Goal: Information Seeking & Learning: Check status

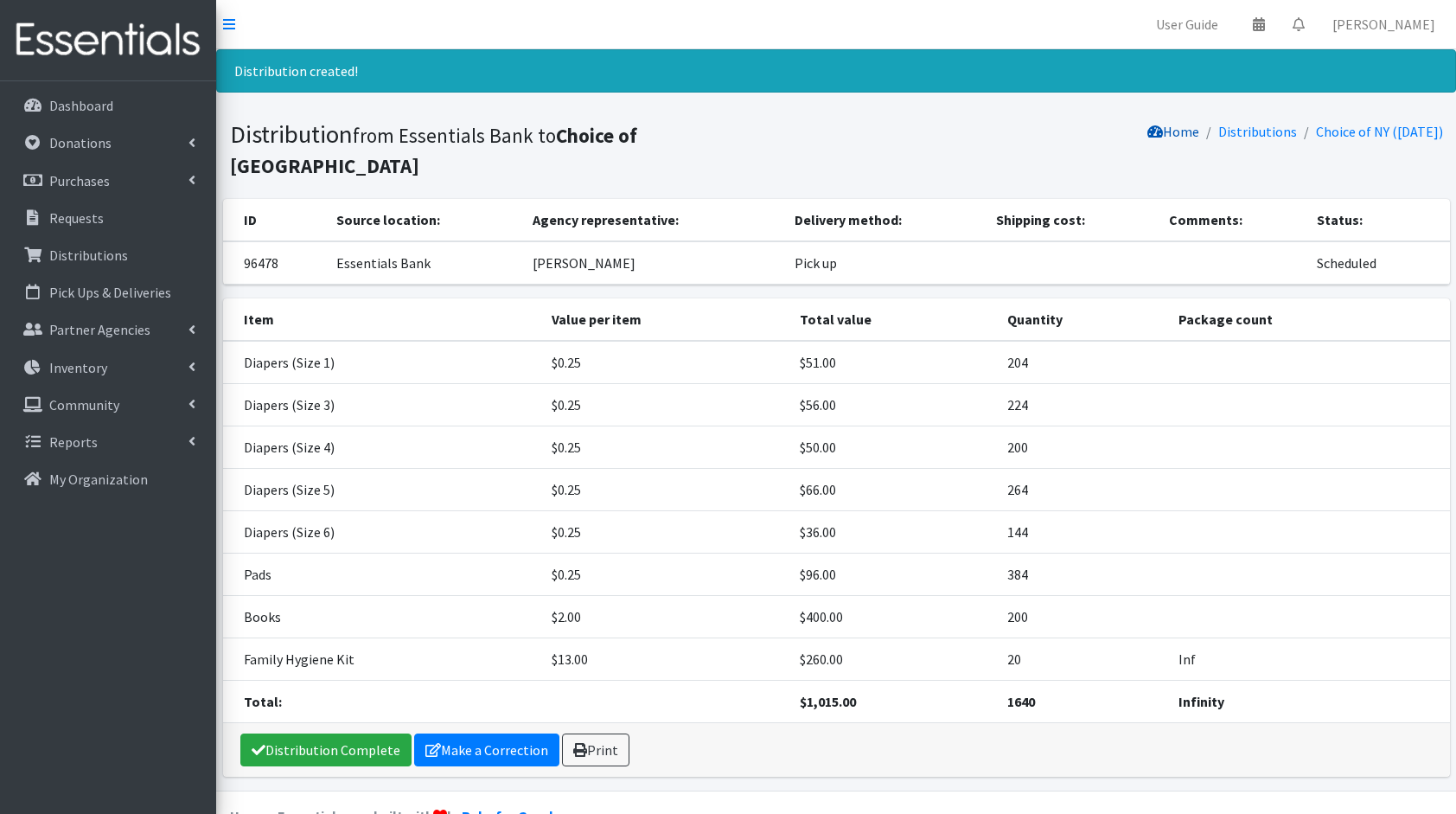
click at [1160, 137] on link "Home" at bounding box center [1173, 131] width 52 height 18
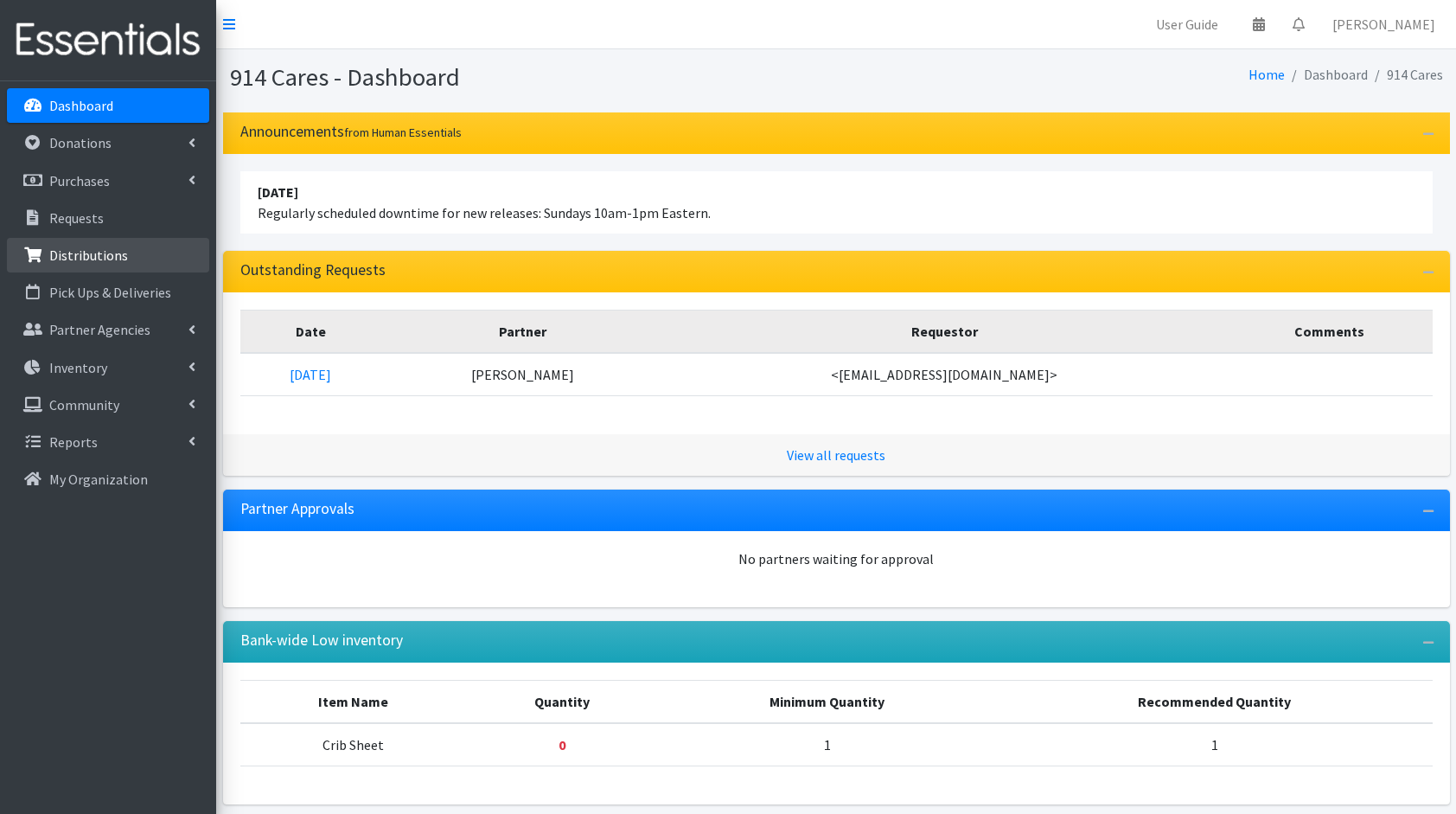
click at [119, 269] on link "Distributions" at bounding box center [107, 255] width 202 height 34
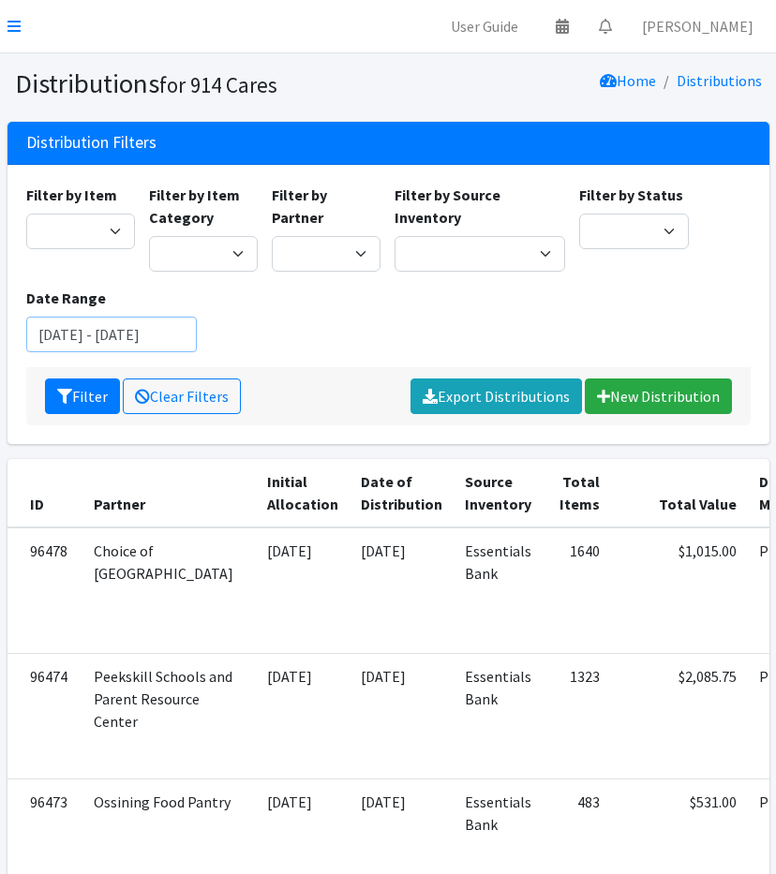
click at [85, 333] on input "[DATE] - [DATE]" at bounding box center [111, 335] width 171 height 36
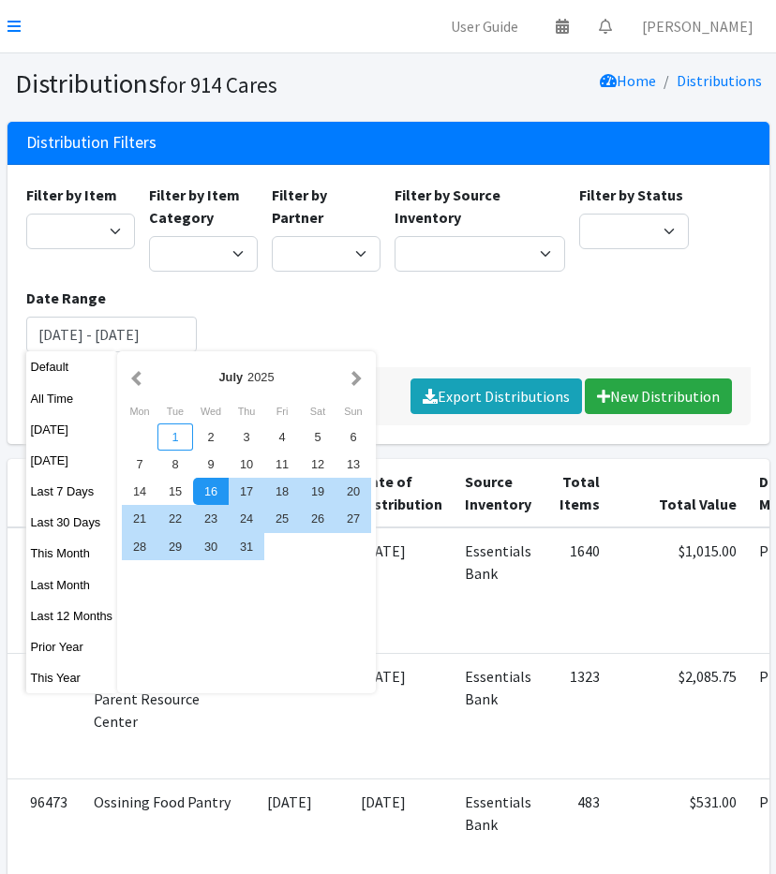
click at [174, 439] on div "1" at bounding box center [175, 437] width 36 height 27
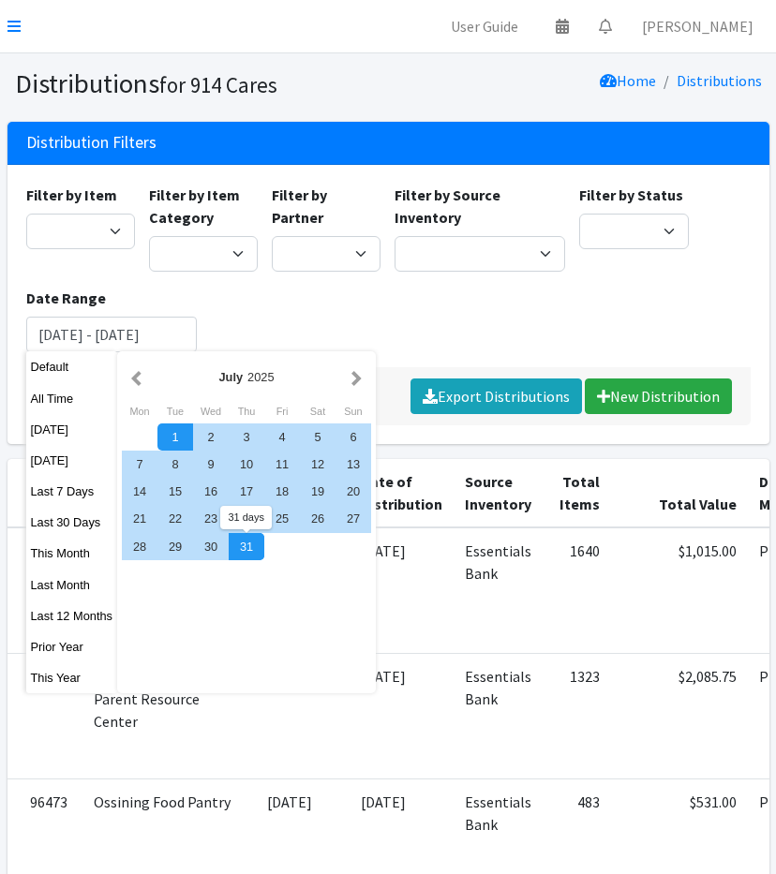
click at [231, 546] on div "31" at bounding box center [247, 546] width 36 height 27
type input "[DATE] - [DATE]"
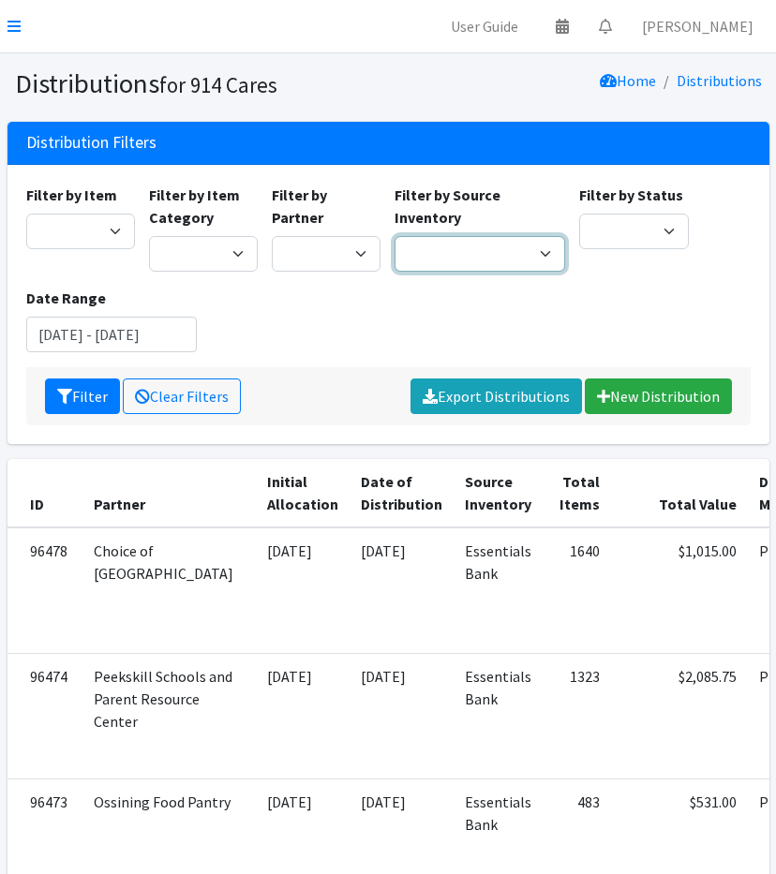
click at [433, 246] on select "Baby Bank Camp Clothing Plus Essentials Bank Westchester Reads" at bounding box center [479, 254] width 171 height 36
select select "305"
click at [394, 236] on select "Baby Bank Camp Clothing Plus Essentials Bank Westchester Reads" at bounding box center [479, 254] width 171 height 36
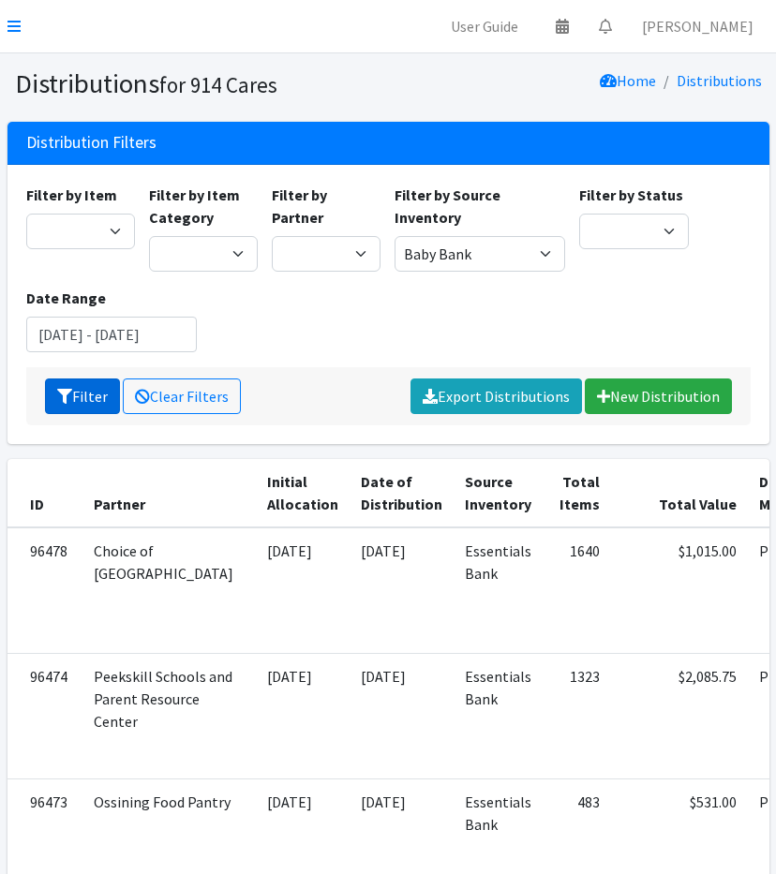
click at [82, 392] on button "Filter" at bounding box center [82, 397] width 75 height 36
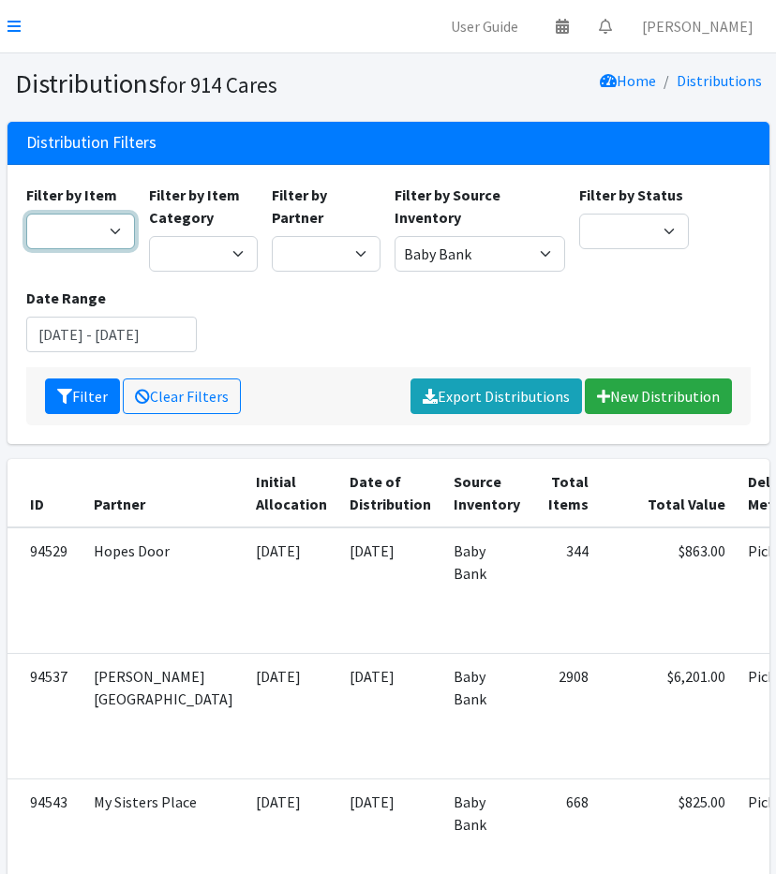
click at [89, 226] on select "11+ Hygiene Kit 2-5 Hygiene Kit 6-10 Hygiene Kit Baby Bank Baby Count Baby Carr…" at bounding box center [80, 232] width 109 height 36
select select "10574"
click at [26, 214] on select "11+ Hygiene Kit 2-5 Hygiene Kit 6-10 Hygiene Kit Baby Bank Baby Count Baby Carr…" at bounding box center [80, 232] width 109 height 36
click at [91, 405] on button "Filter" at bounding box center [82, 397] width 75 height 36
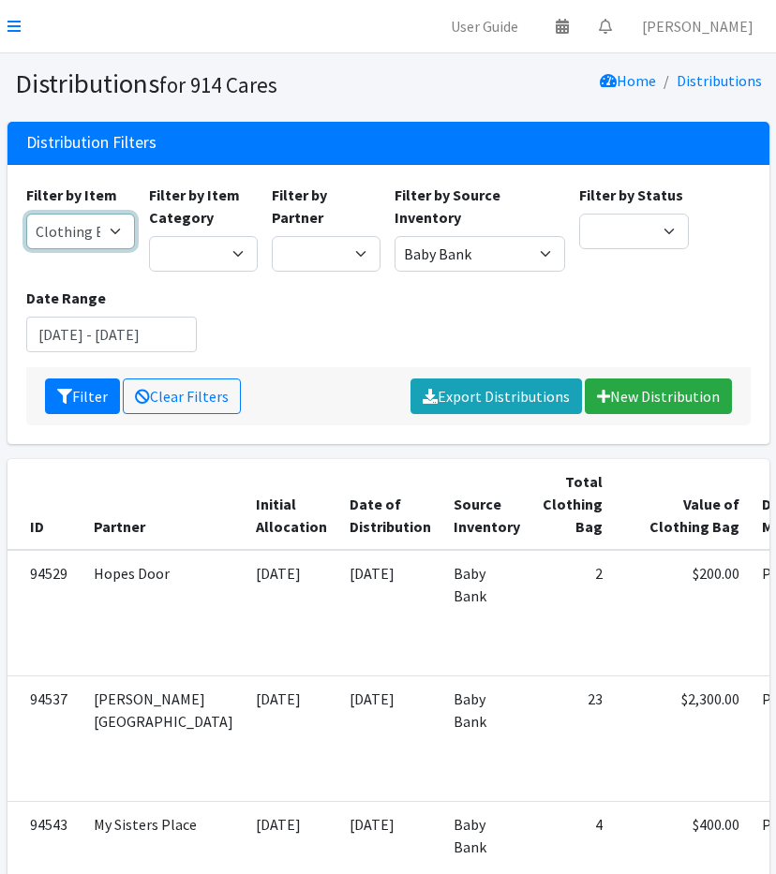
click at [98, 238] on select "11+ Hygiene Kit 2-5 Hygiene Kit 6-10 Hygiene Kit Baby Bank Baby Count Baby Carr…" at bounding box center [80, 232] width 109 height 36
select select "10657"
click at [26, 214] on select "11+ Hygiene Kit 2-5 Hygiene Kit 6-10 Hygiene Kit Baby Bank Baby Count Baby Carr…" at bounding box center [80, 232] width 109 height 36
click at [71, 396] on button "Filter" at bounding box center [82, 397] width 75 height 36
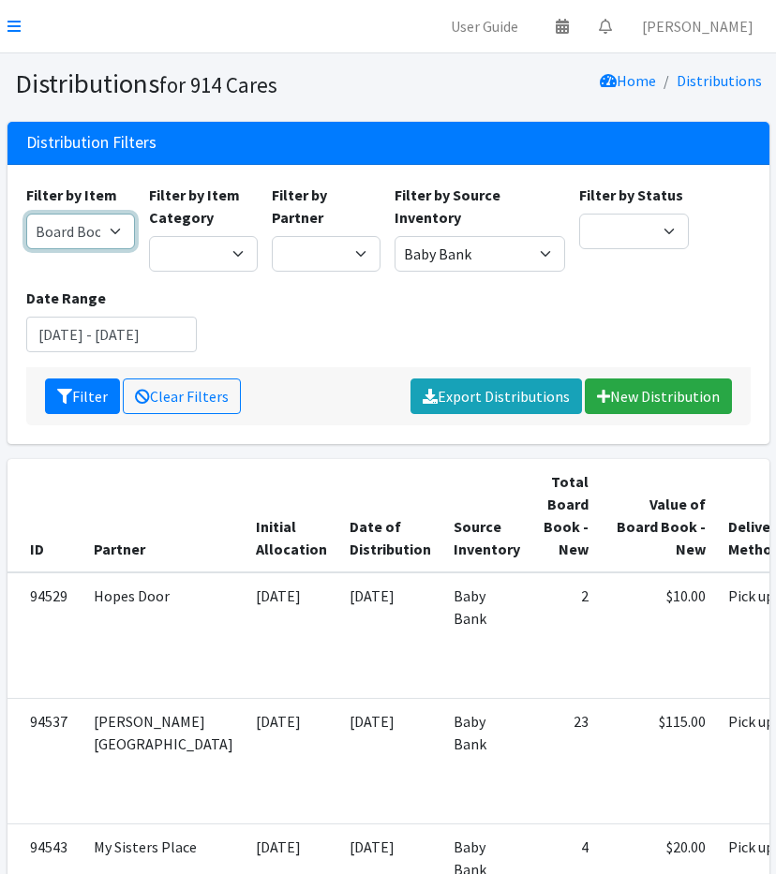
click at [89, 220] on select "11+ Hygiene Kit 2-5 Hygiene Kit 6-10 Hygiene Kit Baby Bank Baby Count Baby Carr…" at bounding box center [80, 232] width 109 height 36
select select "5217"
click at [26, 214] on select "11+ Hygiene Kit 2-5 Hygiene Kit 6-10 Hygiene Kit Baby Bank Baby Count Baby Carr…" at bounding box center [80, 232] width 109 height 36
click at [73, 390] on button "Filter" at bounding box center [82, 397] width 75 height 36
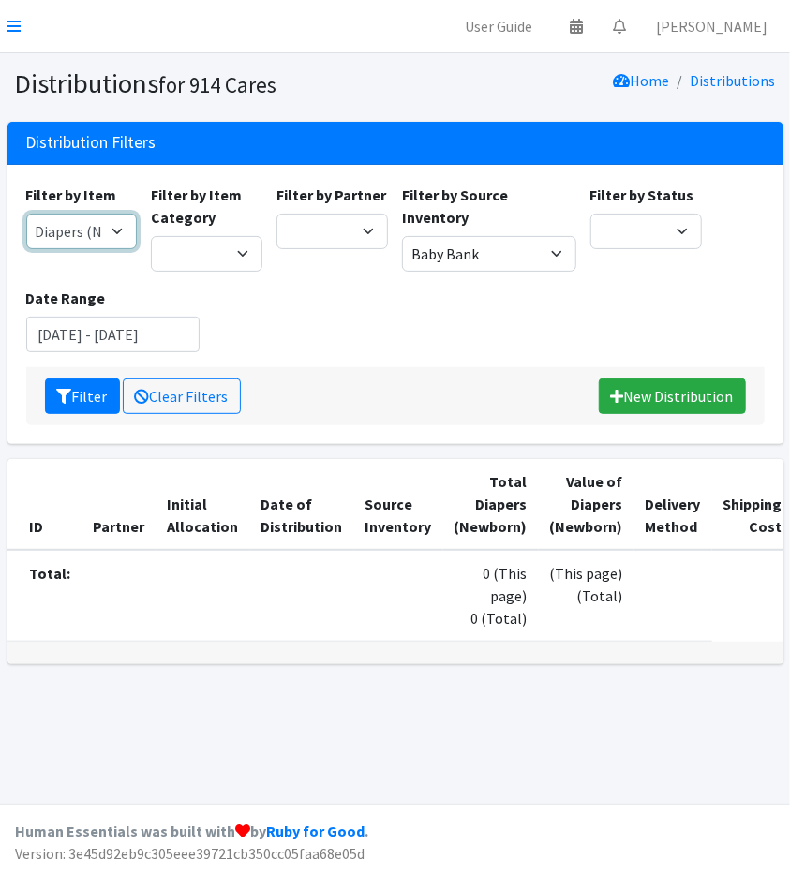
click at [72, 235] on select "11+ Hygiene Kit 2-5 Hygiene Kit 6-10 Hygiene Kit Baby Bank Baby Count Baby Carr…" at bounding box center [82, 232] width 112 height 36
select select "5195"
click at [26, 214] on select "11+ Hygiene Kit 2-5 Hygiene Kit 6-10 Hygiene Kit Baby Bank Baby Count Baby Carr…" at bounding box center [82, 232] width 112 height 36
click at [73, 398] on button "Filter" at bounding box center [82, 397] width 75 height 36
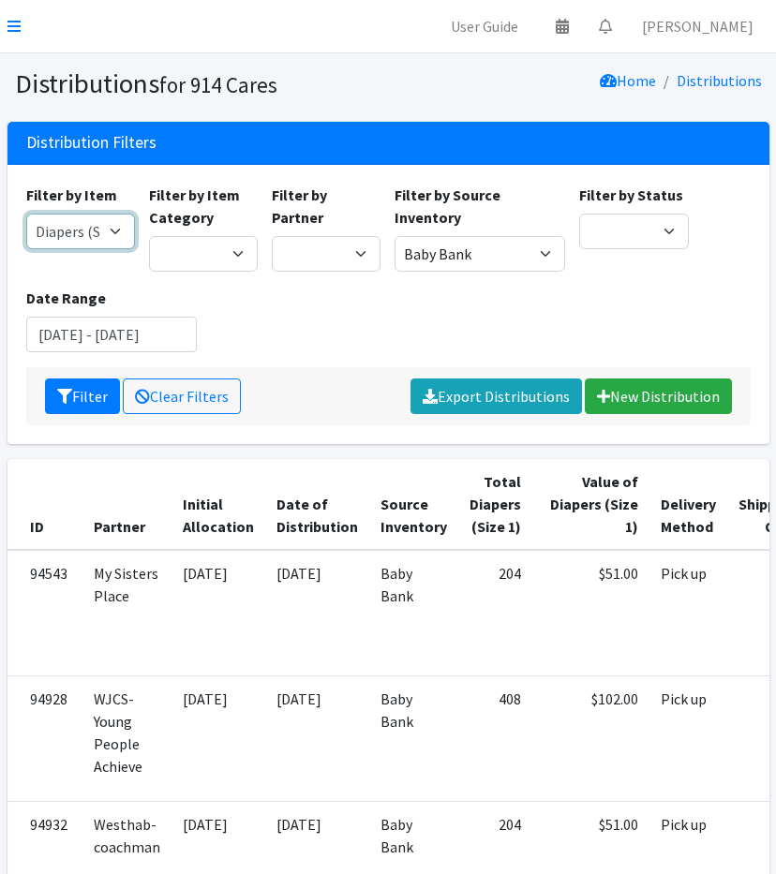
click at [50, 234] on select "11+ Hygiene Kit 2-5 Hygiene Kit 6-10 Hygiene Kit Baby Bank Baby Count Baby Carr…" at bounding box center [80, 232] width 109 height 36
select select "5196"
click at [26, 214] on select "11+ Hygiene Kit 2-5 Hygiene Kit 6-10 Hygiene Kit Baby Bank Baby Count Baby Carr…" at bounding box center [80, 232] width 109 height 36
click at [84, 390] on button "Filter" at bounding box center [82, 397] width 75 height 36
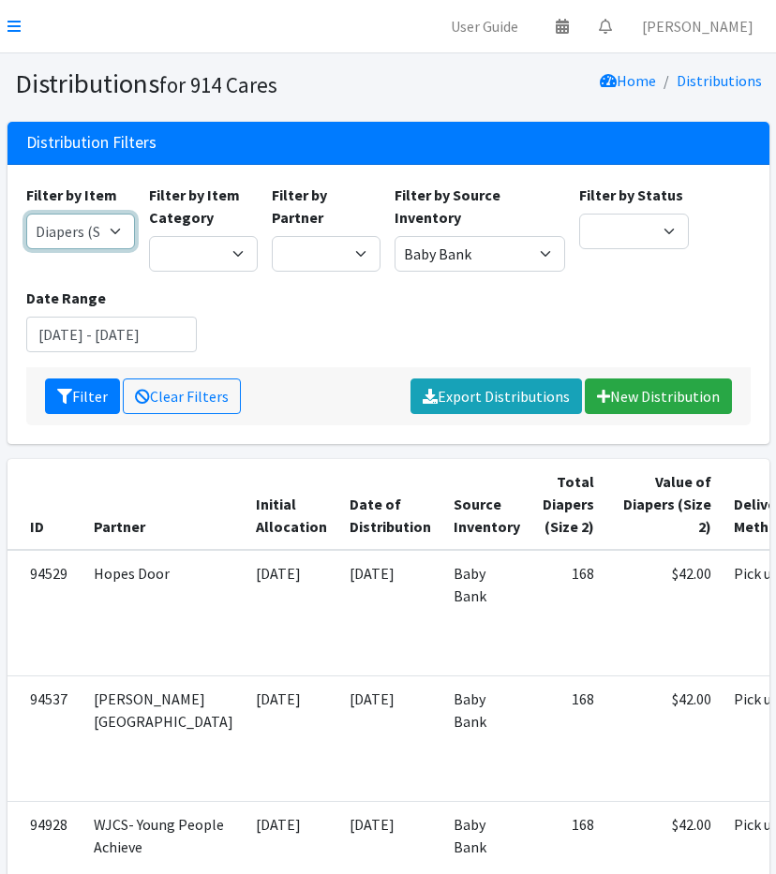
click at [88, 219] on select "11+ Hygiene Kit 2-5 Hygiene Kit 6-10 Hygiene Kit Baby Bank Baby Count Baby Carr…" at bounding box center [80, 232] width 109 height 36
select select "5205"
click at [26, 214] on select "11+ Hygiene Kit 2-5 Hygiene Kit 6-10 Hygiene Kit Baby Bank Baby Count Baby Carr…" at bounding box center [80, 232] width 109 height 36
click at [88, 379] on button "Filter" at bounding box center [82, 397] width 75 height 36
click at [81, 231] on select "11+ Hygiene Kit 2-5 Hygiene Kit 6-10 Hygiene Kit Baby Bank Baby Count Baby Carr…" at bounding box center [80, 232] width 109 height 36
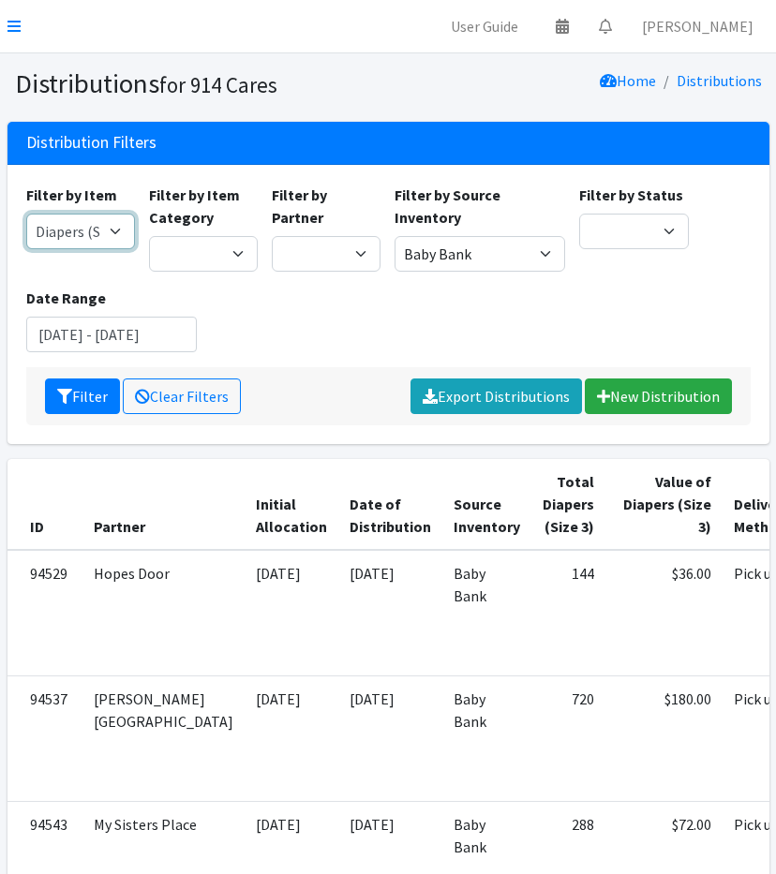
select select "5206"
click at [26, 214] on select "11+ Hygiene Kit 2-5 Hygiene Kit 6-10 Hygiene Kit Baby Bank Baby Count Baby Carr…" at bounding box center [80, 232] width 109 height 36
click at [63, 394] on icon "submit" at bounding box center [64, 396] width 15 height 15
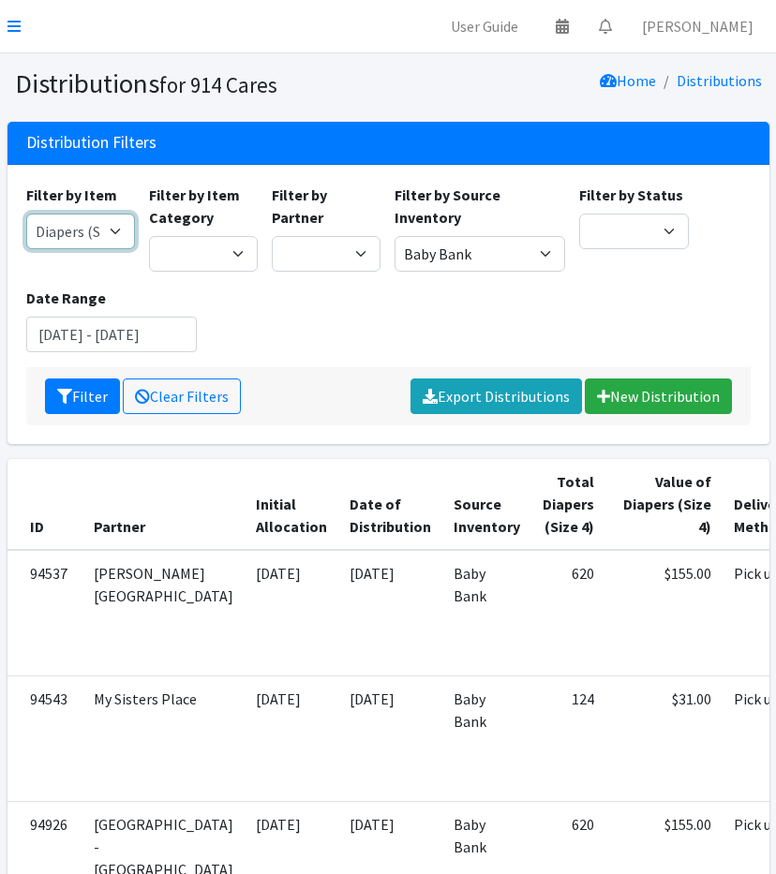
click at [97, 224] on select "11+ Hygiene Kit 2-5 Hygiene Kit 6-10 Hygiene Kit Baby Bank Baby Count Baby Carr…" at bounding box center [80, 232] width 109 height 36
select select "5208"
click at [26, 214] on select "11+ Hygiene Kit 2-5 Hygiene Kit 6-10 Hygiene Kit Baby Bank Baby Count Baby Carr…" at bounding box center [80, 232] width 109 height 36
click at [93, 228] on select "11+ Hygiene Kit 2-5 Hygiene Kit 6-10 Hygiene Kit Baby Bank Baby Count Baby Carr…" at bounding box center [80, 232] width 109 height 36
click at [361, 334] on div "Filter by Item 11+ Hygiene Kit 2-5 Hygiene Kit 6-10 Hygiene Kit Baby Bank Baby …" at bounding box center [388, 276] width 738 height 184
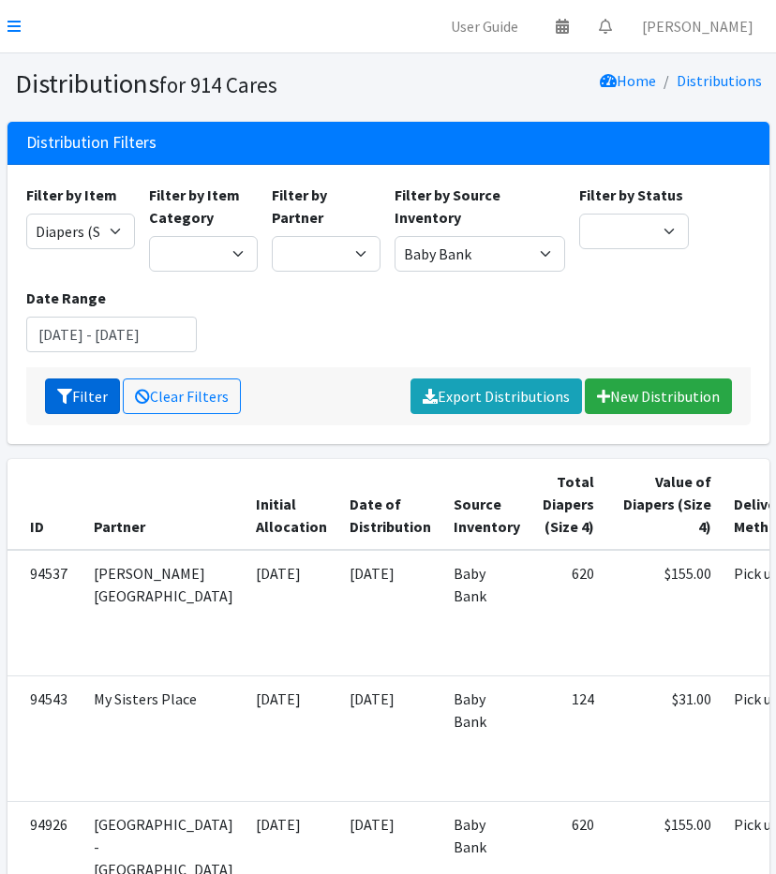
click at [77, 391] on button "Filter" at bounding box center [82, 397] width 75 height 36
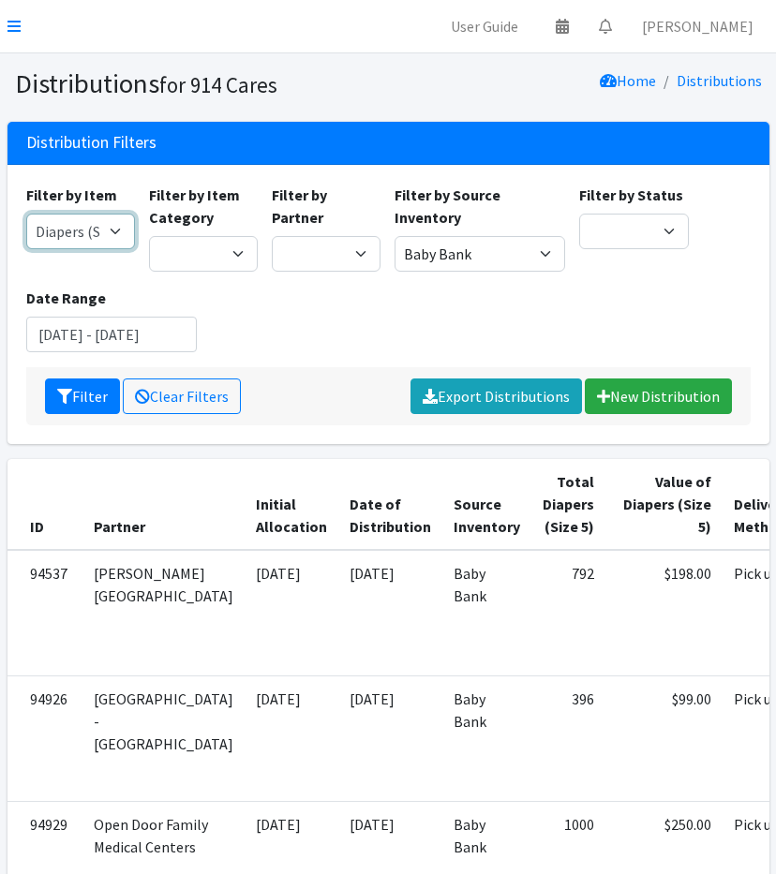
click at [72, 226] on select "11+ Hygiene Kit 2-5 Hygiene Kit 6-10 Hygiene Kit Baby Bank Baby Count Baby Carr…" at bounding box center [80, 232] width 109 height 36
select select "5209"
click at [26, 214] on select "11+ Hygiene Kit 2-5 Hygiene Kit 6-10 Hygiene Kit Baby Bank Baby Count Baby Carr…" at bounding box center [80, 232] width 109 height 36
click at [65, 389] on icon "submit" at bounding box center [64, 396] width 15 height 15
click at [97, 230] on select "11+ Hygiene Kit 2-5 Hygiene Kit 6-10 Hygiene Kit Baby Bank Baby Count Baby Carr…" at bounding box center [80, 232] width 109 height 36
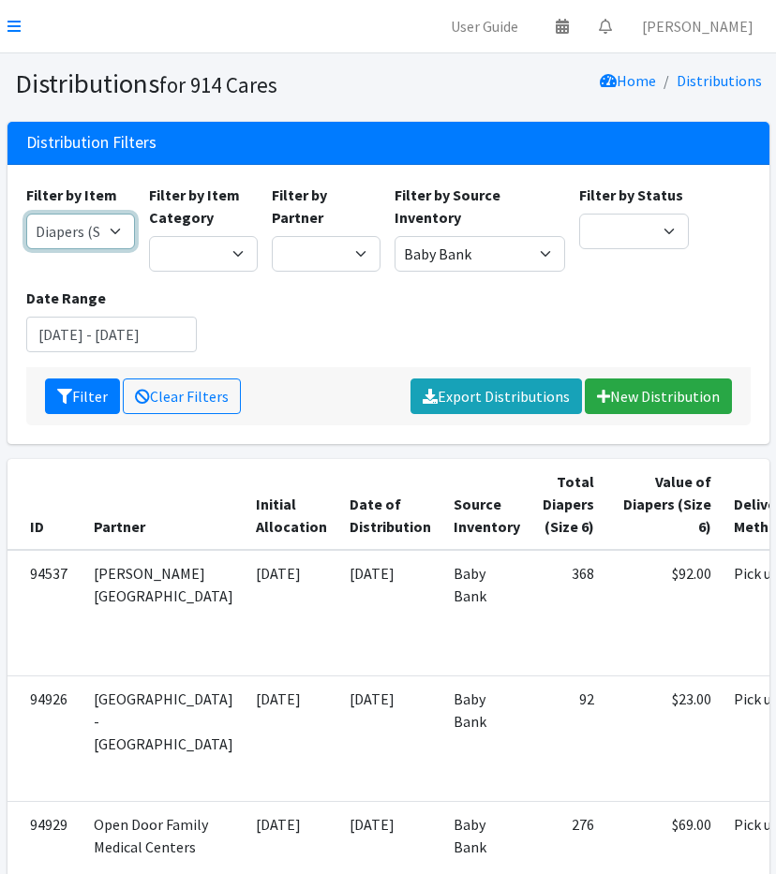
select select "5204"
click at [26, 214] on select "11+ Hygiene Kit 2-5 Hygiene Kit 6-10 Hygiene Kit Baby Bank Baby Count Baby Carr…" at bounding box center [80, 232] width 109 height 36
click at [79, 402] on button "Filter" at bounding box center [82, 397] width 75 height 36
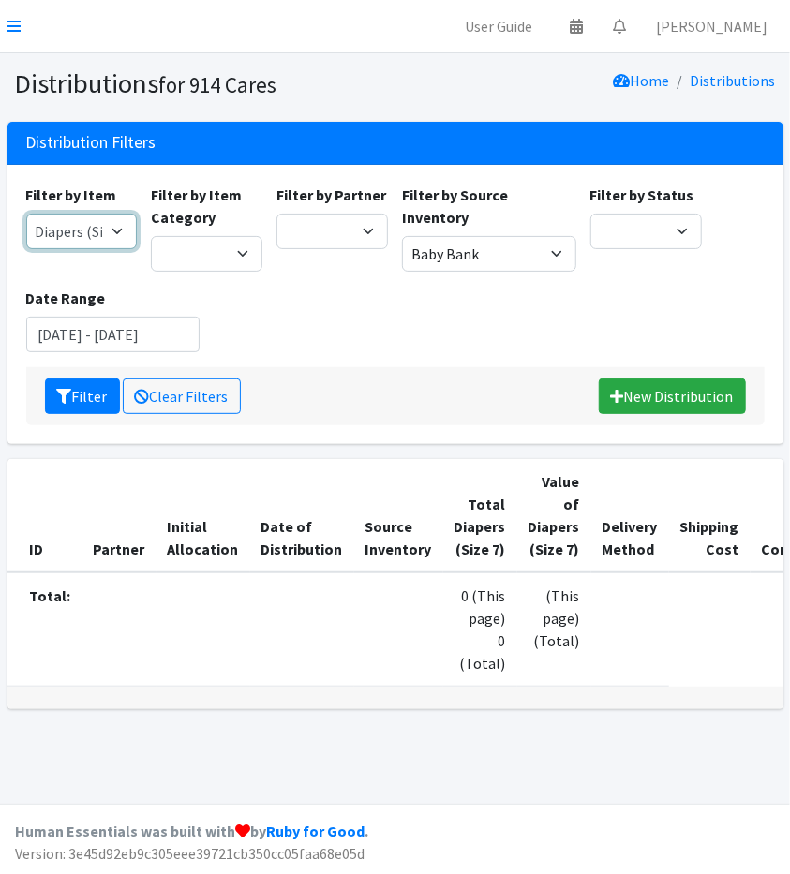
click at [67, 243] on select "11+ Hygiene Kit 2-5 Hygiene Kit 6-10 Hygiene Kit Baby Bank Baby Count Baby Carr…" at bounding box center [82, 232] width 112 height 36
select select "5214"
click at [26, 214] on select "11+ Hygiene Kit 2-5 Hygiene Kit 6-10 Hygiene Kit Baby Bank Baby Count Baby Carr…" at bounding box center [82, 232] width 112 height 36
click at [70, 396] on icon "submit" at bounding box center [64, 396] width 15 height 15
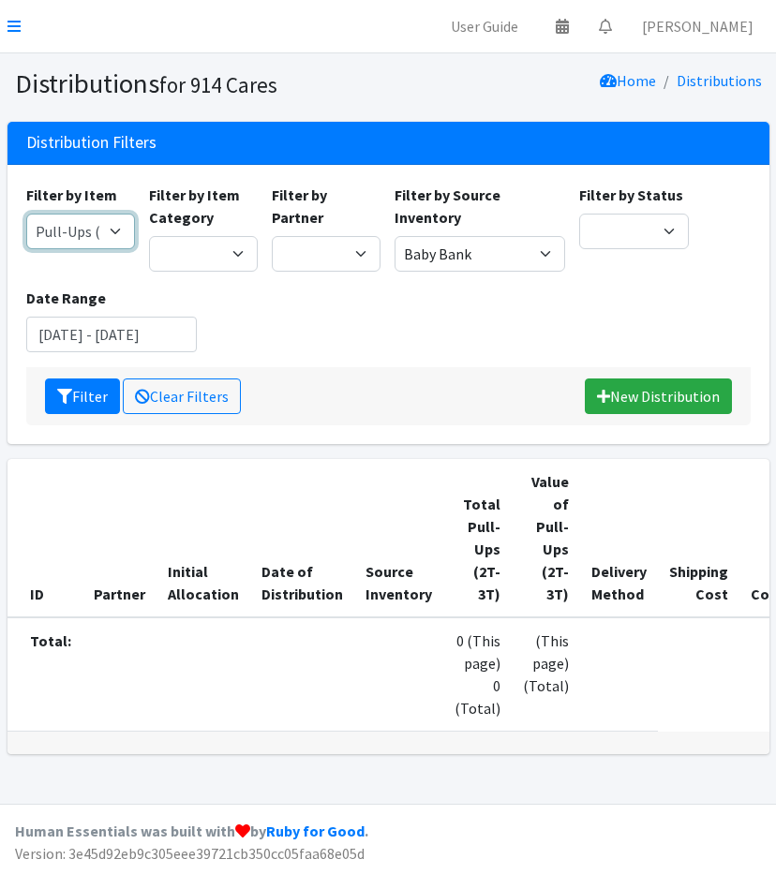
click at [111, 229] on select "11+ Hygiene Kit 2-5 Hygiene Kit 6-10 Hygiene Kit Baby Bank Baby Count Baby Carr…" at bounding box center [80, 232] width 109 height 36
select select "10590"
click at [26, 214] on select "11+ Hygiene Kit 2-5 Hygiene Kit 6-10 Hygiene Kit Baby Bank Baby Count Baby Carr…" at bounding box center [80, 232] width 109 height 36
click at [82, 406] on button "Filter" at bounding box center [82, 397] width 75 height 36
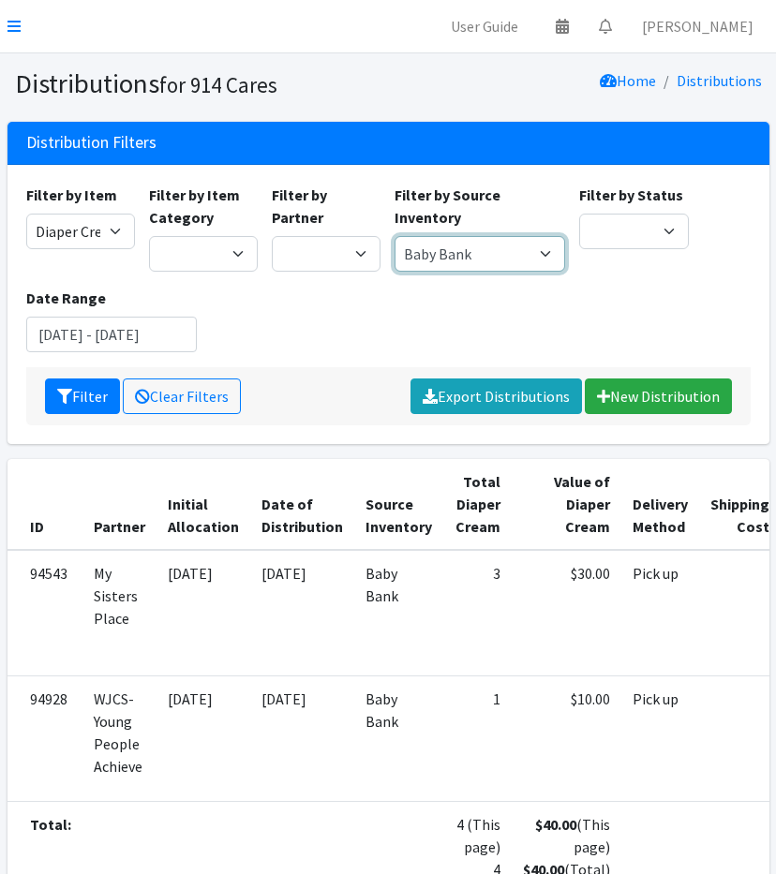
click at [467, 256] on select "Baby Bank Camp Clothing Plus Essentials Bank Westchester Reads" at bounding box center [479, 254] width 171 height 36
select select "207"
click at [394, 236] on select "Baby Bank Camp Clothing Plus Essentials Bank Westchester Reads" at bounding box center [479, 254] width 171 height 36
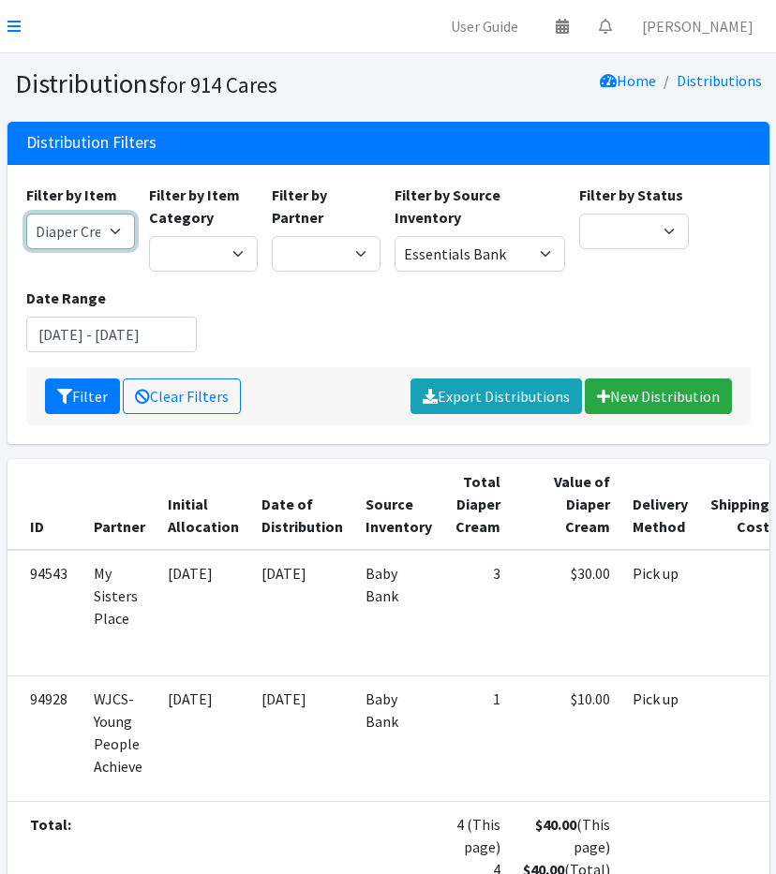
click at [77, 235] on select "11+ Hygiene Kit 2-5 Hygiene Kit 6-10 Hygiene Kit Baby Bank Baby Count Baby Carr…" at bounding box center [80, 232] width 109 height 36
select select
click at [26, 214] on select "11+ Hygiene Kit 2-5 Hygiene Kit 6-10 Hygiene Kit Baby Bank Baby Count Baby Carr…" at bounding box center [80, 232] width 109 height 36
click at [89, 393] on button "Filter" at bounding box center [82, 397] width 75 height 36
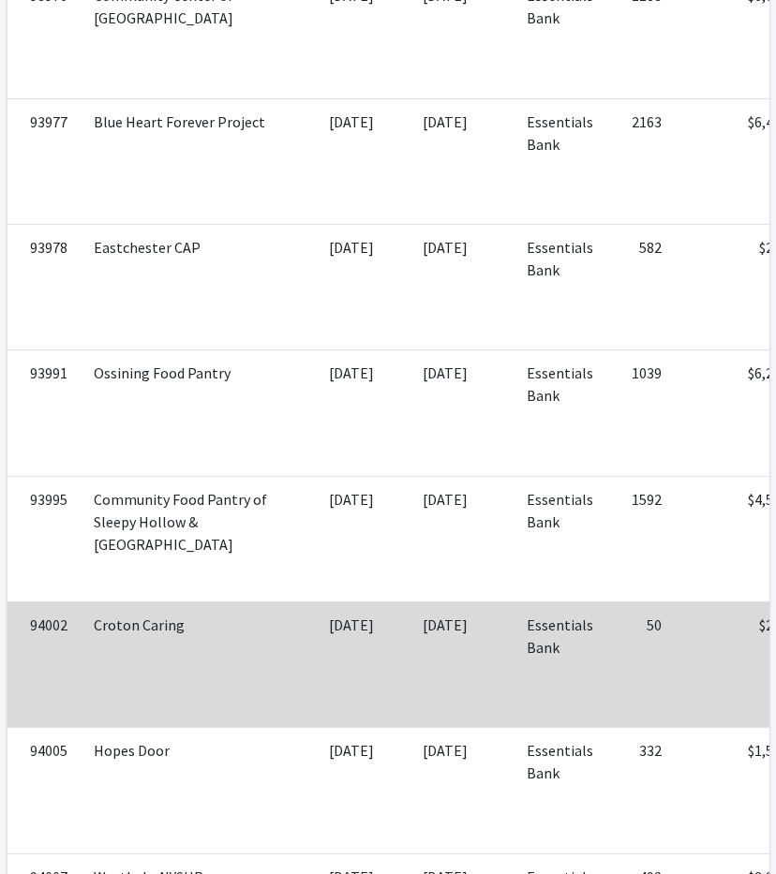
scroll to position [6066, 0]
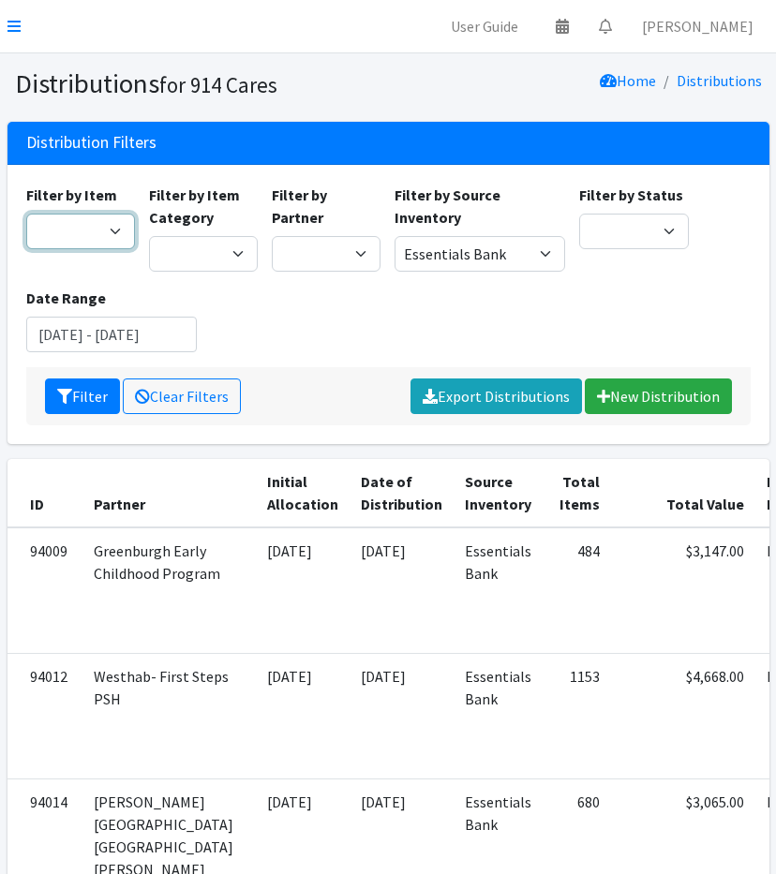
click at [88, 228] on select "11+ Hygiene Kit 2-5 Hygiene Kit 6-10 Hygiene Kit Baby Bank Baby Count Baby Carr…" at bounding box center [80, 232] width 109 height 36
select select "5217"
click at [26, 214] on select "11+ Hygiene Kit 2-5 Hygiene Kit 6-10 Hygiene Kit Baby Bank Baby Count Baby Carr…" at bounding box center [80, 232] width 109 height 36
click at [97, 398] on button "Filter" at bounding box center [82, 397] width 75 height 36
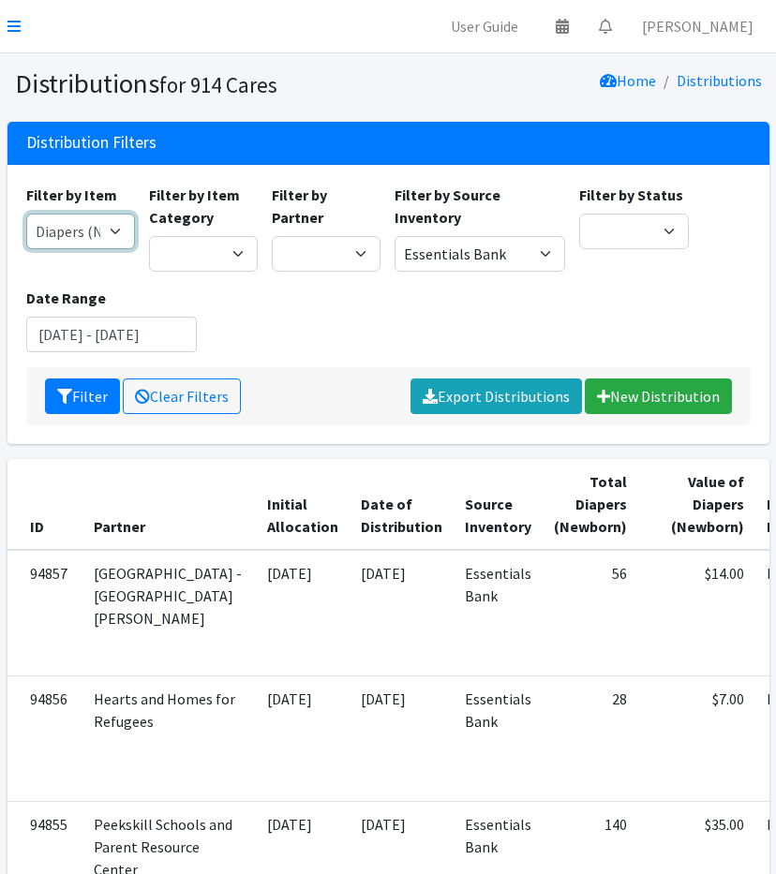
click at [100, 231] on select "11+ Hygiene Kit 2-5 Hygiene Kit 6-10 Hygiene Kit Baby Bank Baby Count Baby Carr…" at bounding box center [80, 232] width 109 height 36
select select "5195"
click at [26, 214] on select "11+ Hygiene Kit 2-5 Hygiene Kit 6-10 Hygiene Kit Baby Bank Baby Count Baby Carr…" at bounding box center [80, 232] width 109 height 36
click at [94, 394] on button "Filter" at bounding box center [82, 397] width 75 height 36
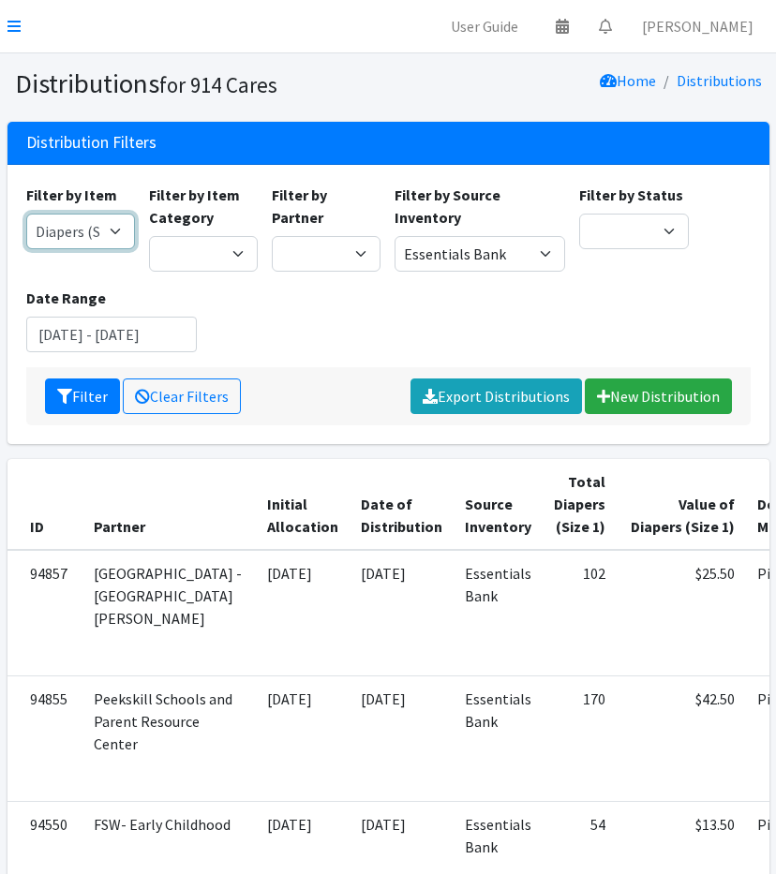
click at [118, 237] on select "11+ Hygiene Kit 2-5 Hygiene Kit 6-10 Hygiene Kit Baby Bank Baby Count Baby Carr…" at bounding box center [80, 232] width 109 height 36
select select "5196"
click at [26, 214] on select "11+ Hygiene Kit 2-5 Hygiene Kit 6-10 Hygiene Kit Baby Bank Baby Count Baby Carr…" at bounding box center [80, 232] width 109 height 36
click at [41, 404] on div "Filter Clear Filters Export Distributions New Distribution" at bounding box center [388, 396] width 724 height 58
click at [67, 394] on icon "submit" at bounding box center [64, 396] width 15 height 15
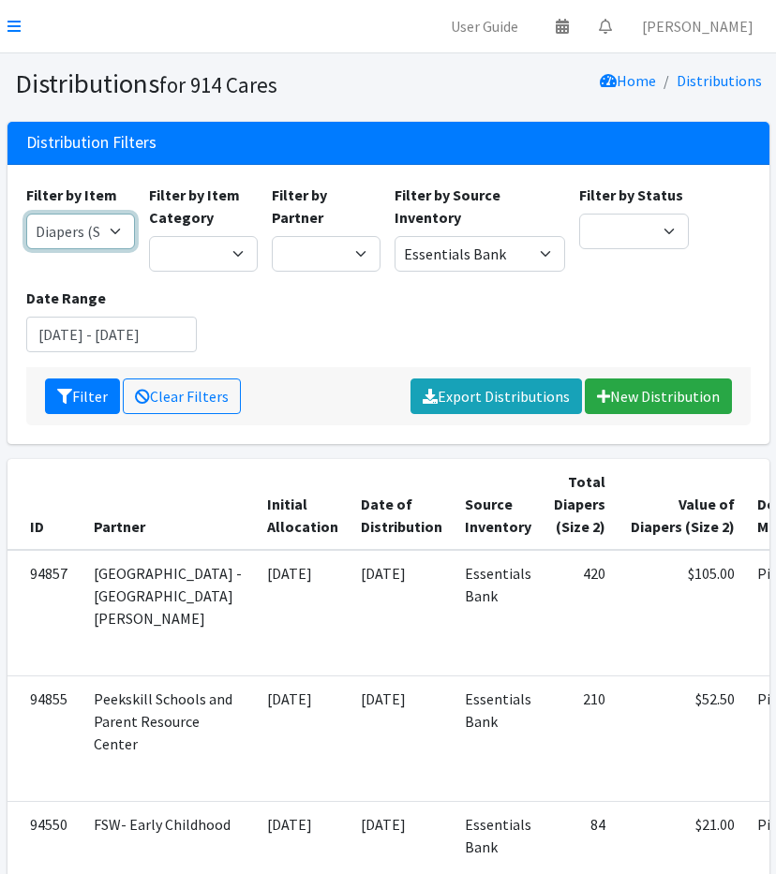
click at [97, 230] on select "11+ Hygiene Kit 2-5 Hygiene Kit 6-10 Hygiene Kit Baby Bank Baby Count Baby Carr…" at bounding box center [80, 232] width 109 height 36
select select "5205"
click at [26, 214] on select "11+ Hygiene Kit 2-5 Hygiene Kit 6-10 Hygiene Kit Baby Bank Baby Count Baby Carr…" at bounding box center [80, 232] width 109 height 36
click at [87, 411] on button "Filter" at bounding box center [82, 397] width 75 height 36
click at [71, 222] on select "11+ Hygiene Kit 2-5 Hygiene Kit 6-10 Hygiene Kit Baby Bank Baby Count Baby Carr…" at bounding box center [80, 232] width 109 height 36
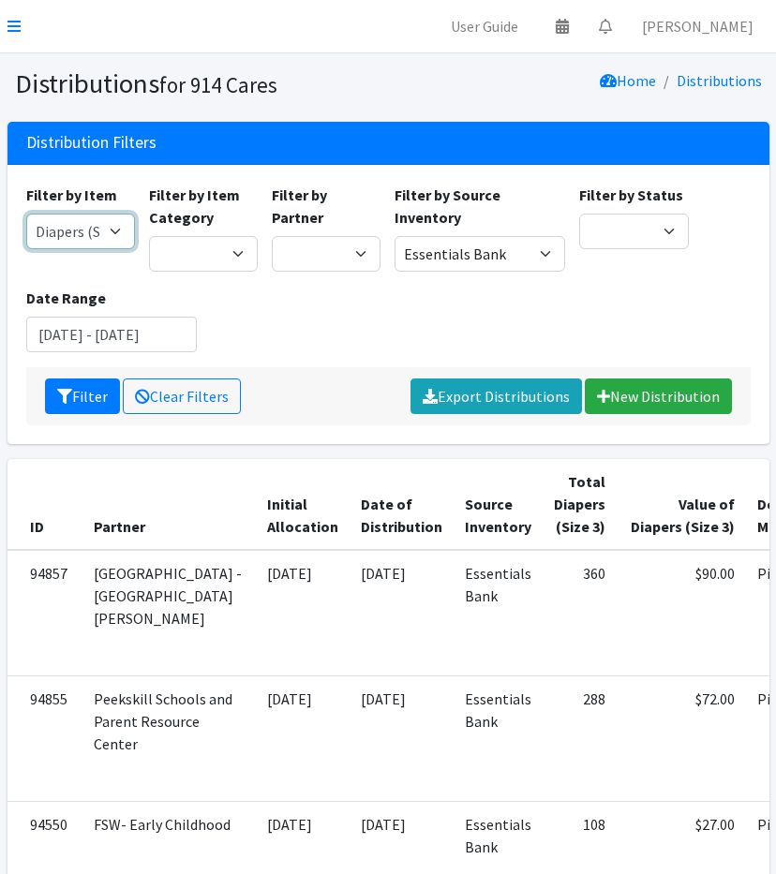
select select "5206"
click at [26, 214] on select "11+ Hygiene Kit 2-5 Hygiene Kit 6-10 Hygiene Kit Baby Bank Baby Count Baby Carr…" at bounding box center [80, 232] width 109 height 36
click at [79, 396] on button "Filter" at bounding box center [82, 397] width 75 height 36
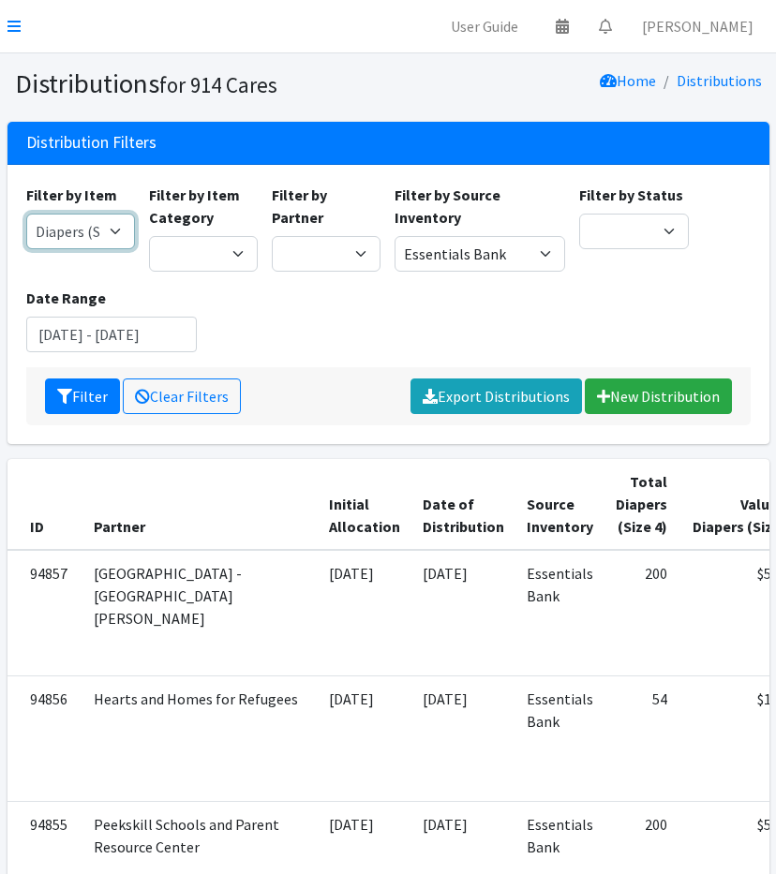
click at [66, 228] on select "11+ Hygiene Kit 2-5 Hygiene Kit 6-10 Hygiene Kit Baby Bank Baby Count Baby Carr…" at bounding box center [80, 232] width 109 height 36
select select "5208"
click at [26, 214] on select "11+ Hygiene Kit 2-5 Hygiene Kit 6-10 Hygiene Kit Baby Bank Baby Count Baby Carr…" at bounding box center [80, 232] width 109 height 36
click at [77, 392] on button "Filter" at bounding box center [82, 397] width 75 height 36
click at [98, 231] on select "11+ Hygiene Kit 2-5 Hygiene Kit 6-10 Hygiene Kit Baby Bank Baby Count Baby Carr…" at bounding box center [80, 232] width 109 height 36
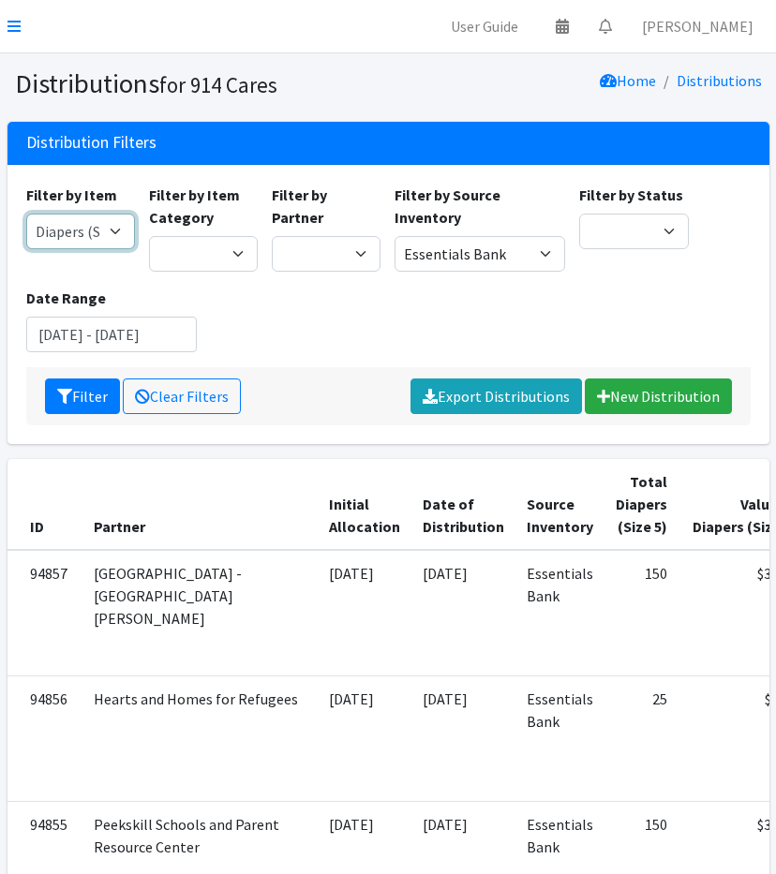
select select "5209"
click at [26, 214] on select "11+ Hygiene Kit 2-5 Hygiene Kit 6-10 Hygiene Kit Baby Bank Baby Count Baby Carr…" at bounding box center [80, 232] width 109 height 36
click at [77, 386] on button "Filter" at bounding box center [82, 397] width 75 height 36
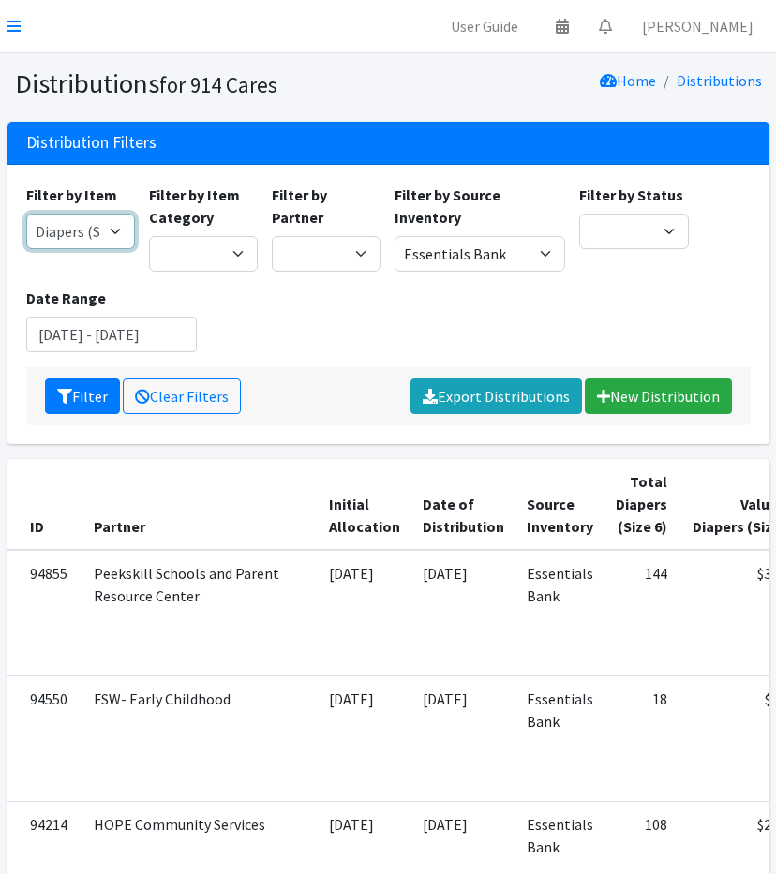
click at [117, 238] on select "11+ Hygiene Kit 2-5 Hygiene Kit 6-10 Hygiene Kit Baby Bank Baby Count Baby Carr…" at bounding box center [80, 232] width 109 height 36
click at [26, 214] on select "11+ Hygiene Kit 2-5 Hygiene Kit 6-10 Hygiene Kit Baby Bank Baby Count Baby Carr…" at bounding box center [80, 232] width 109 height 36
click at [82, 255] on div "Filter by Item 11+ Hygiene Kit 2-5 Hygiene Kit 6-10 Hygiene Kit Baby Bank Baby …" at bounding box center [80, 228] width 123 height 88
click at [90, 226] on select "11+ Hygiene Kit 2-5 Hygiene Kit 6-10 Hygiene Kit Baby Bank Baby Count Baby Carr…" at bounding box center [80, 232] width 109 height 36
select select "5204"
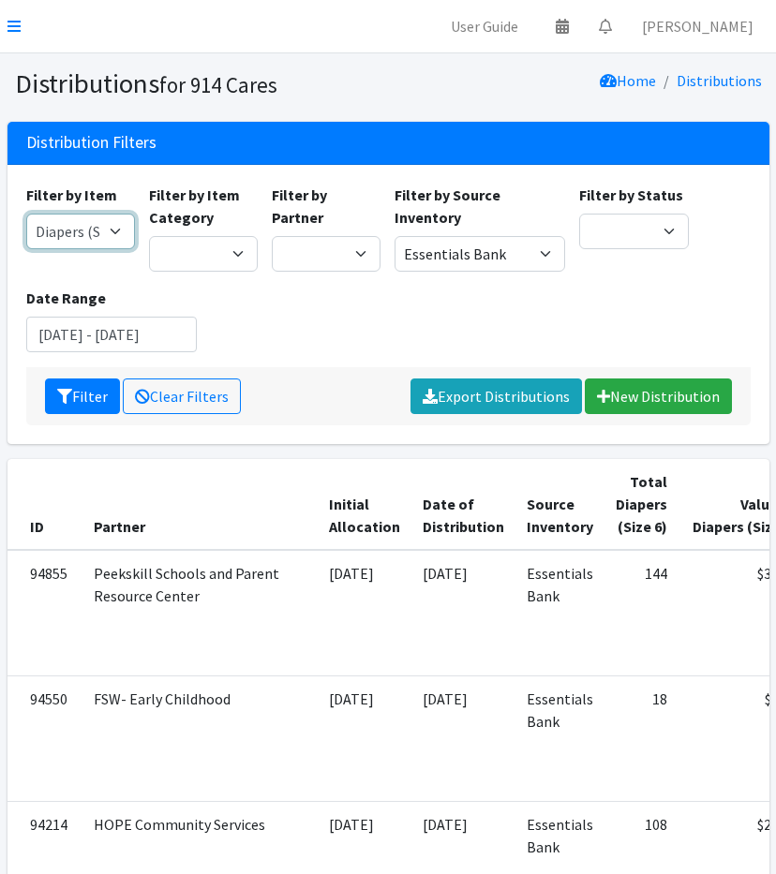
click at [26, 214] on select "11+ Hygiene Kit 2-5 Hygiene Kit 6-10 Hygiene Kit Baby Bank Baby Count Baby Carr…" at bounding box center [80, 232] width 109 height 36
click at [94, 388] on button "Filter" at bounding box center [82, 397] width 75 height 36
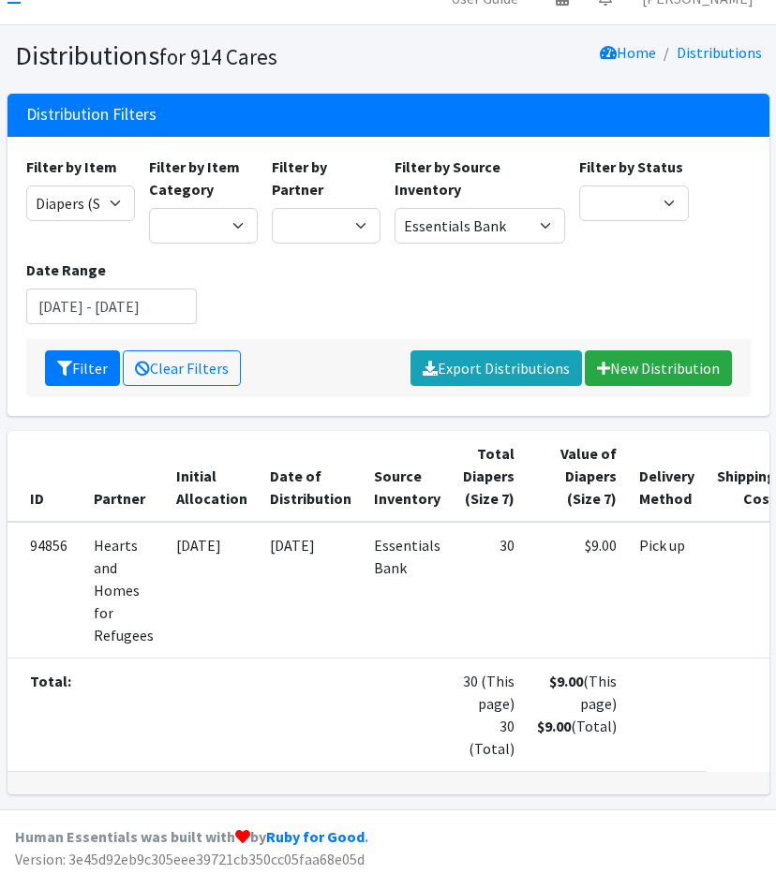
scroll to position [29, 0]
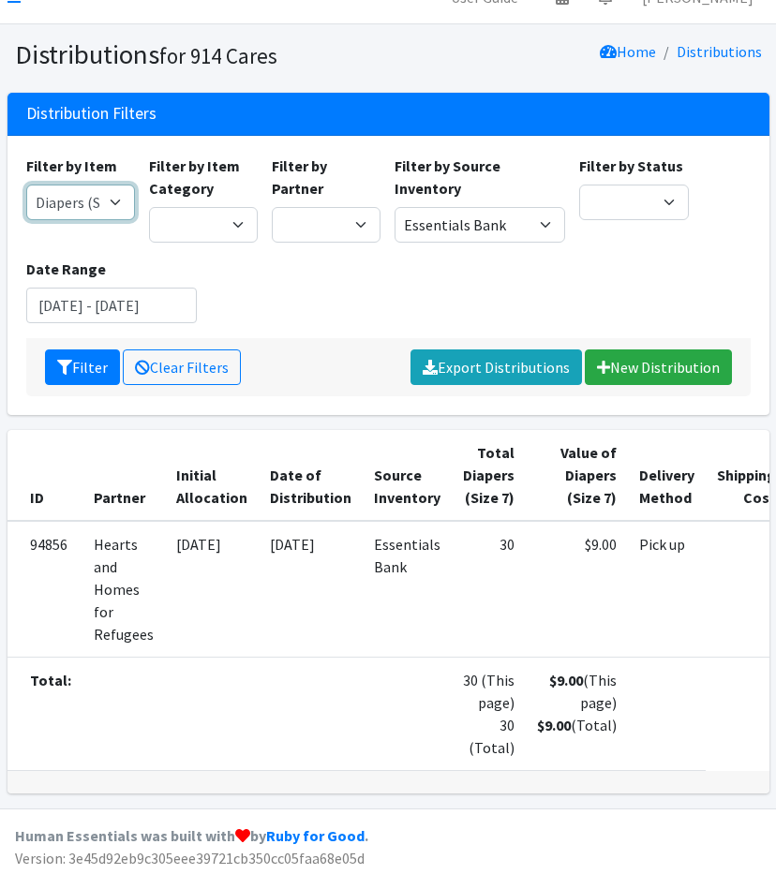
click at [104, 208] on select "11+ Hygiene Kit 2-5 Hygiene Kit 6-10 Hygiene Kit Baby Bank Baby Count Baby Carr…" at bounding box center [80, 203] width 109 height 36
select select "5198"
click at [26, 185] on select "11+ Hygiene Kit 2-5 Hygiene Kit 6-10 Hygiene Kit Baby Bank Baby Count Baby Carr…" at bounding box center [80, 203] width 109 height 36
click at [75, 378] on button "Filter" at bounding box center [82, 368] width 75 height 36
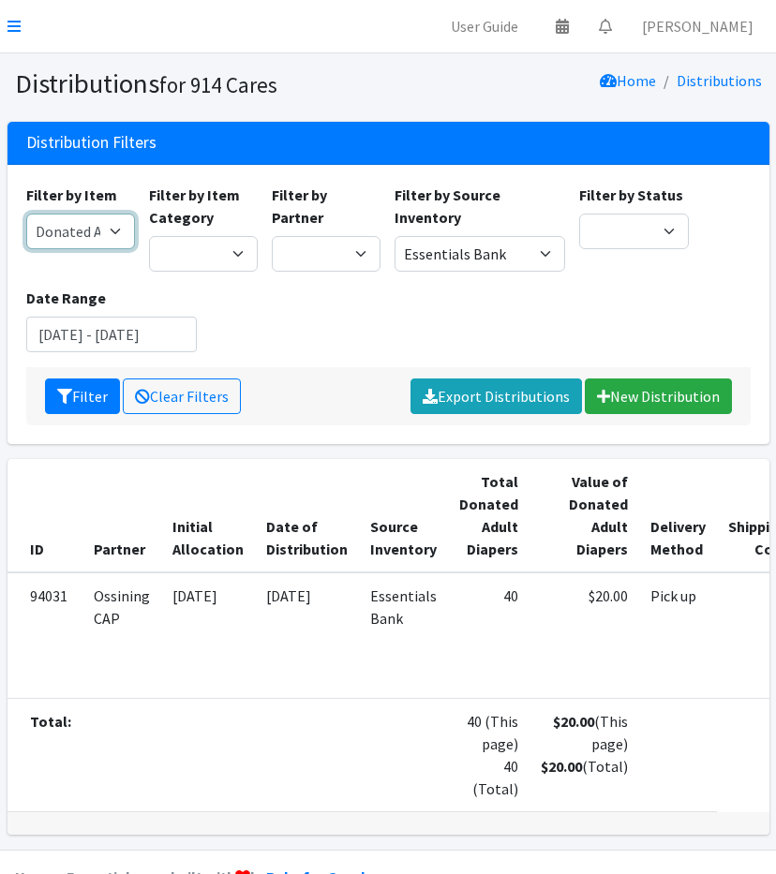
click at [102, 243] on select "11+ Hygiene Kit 2-5 Hygiene Kit 6-10 Hygiene Kit Baby Bank Baby Count Baby Carr…" at bounding box center [80, 232] width 109 height 36
select select "5214"
click at [26, 214] on select "11+ Hygiene Kit 2-5 Hygiene Kit 6-10 Hygiene Kit Baby Bank Baby Count Baby Carr…" at bounding box center [80, 232] width 109 height 36
click at [86, 387] on button "Filter" at bounding box center [82, 397] width 75 height 36
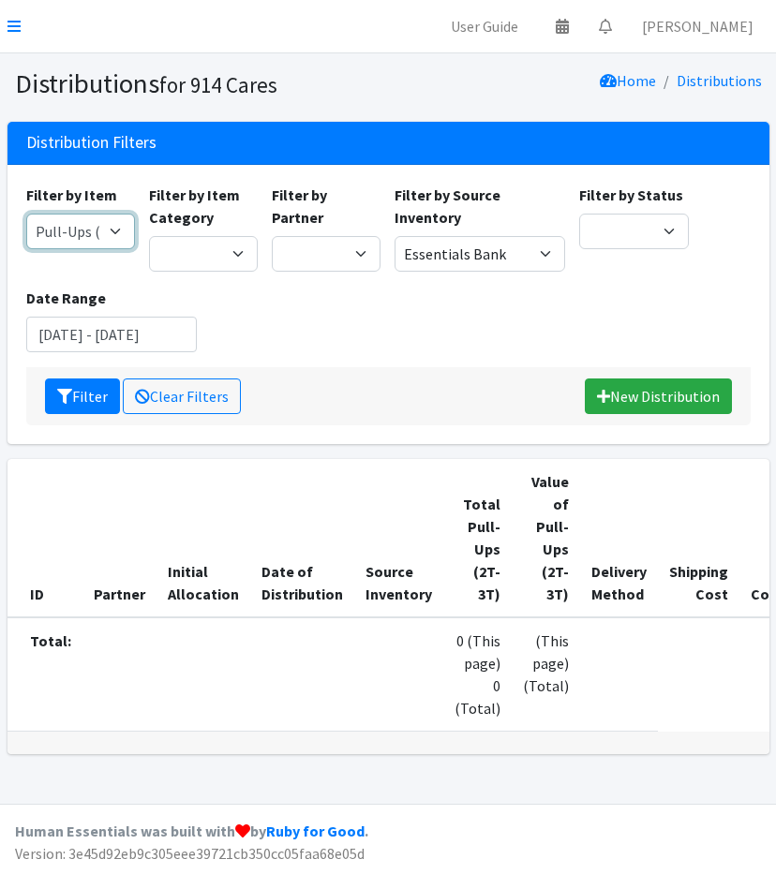
click at [82, 231] on select "11+ Hygiene Kit 2-5 Hygiene Kit 6-10 Hygiene Kit Baby Bank Baby Count Baby Carr…" at bounding box center [80, 232] width 109 height 36
select select "5216"
click at [26, 214] on select "11+ Hygiene Kit 2-5 Hygiene Kit 6-10 Hygiene Kit Baby Bank Baby Count Baby Carr…" at bounding box center [80, 232] width 109 height 36
click at [75, 398] on button "Filter" at bounding box center [82, 397] width 75 height 36
click at [76, 231] on select "11+ Hygiene Kit 2-5 Hygiene Kit 6-10 Hygiene Kit Baby Bank Baby Count Baby Carr…" at bounding box center [80, 232] width 109 height 36
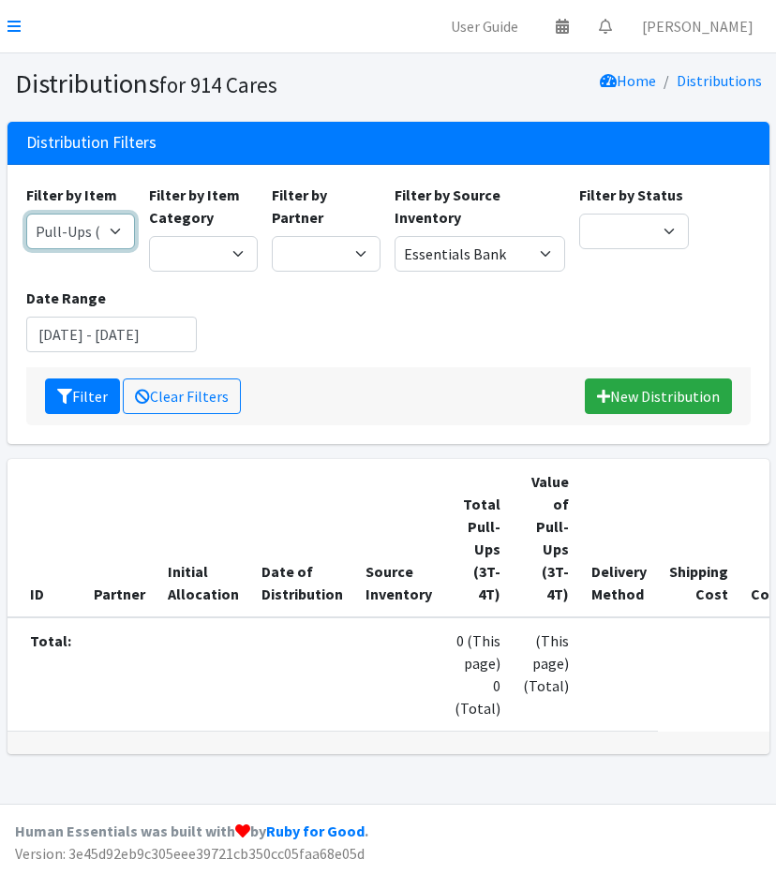
select select "5221"
click at [26, 214] on select "11+ Hygiene Kit 2-5 Hygiene Kit 6-10 Hygiene Kit Baby Bank Baby Count Baby Carr…" at bounding box center [80, 232] width 109 height 36
click at [69, 379] on button "Filter" at bounding box center [82, 397] width 75 height 36
click at [96, 237] on select "11+ Hygiene Kit 2-5 Hygiene Kit 6-10 Hygiene Kit Baby Bank Baby Count Baby Carr…" at bounding box center [80, 232] width 109 height 36
select select "14765"
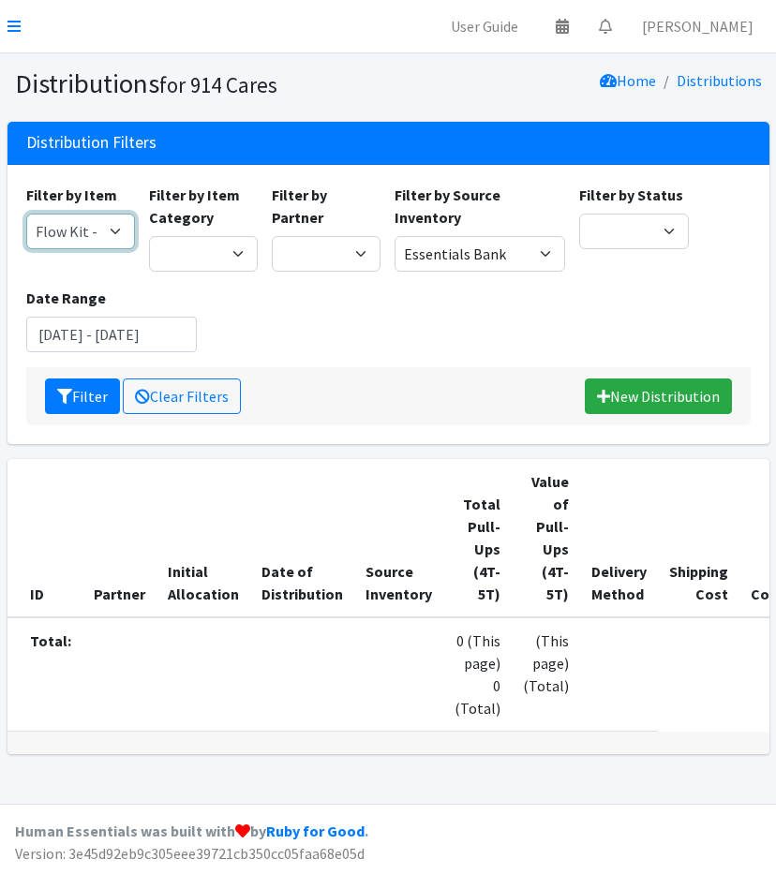
click at [26, 214] on select "11+ Hygiene Kit 2-5 Hygiene Kit 6-10 Hygiene Kit Baby Bank Baby Count Baby Carr…" at bounding box center [80, 232] width 109 height 36
click at [80, 394] on button "Filter" at bounding box center [82, 397] width 75 height 36
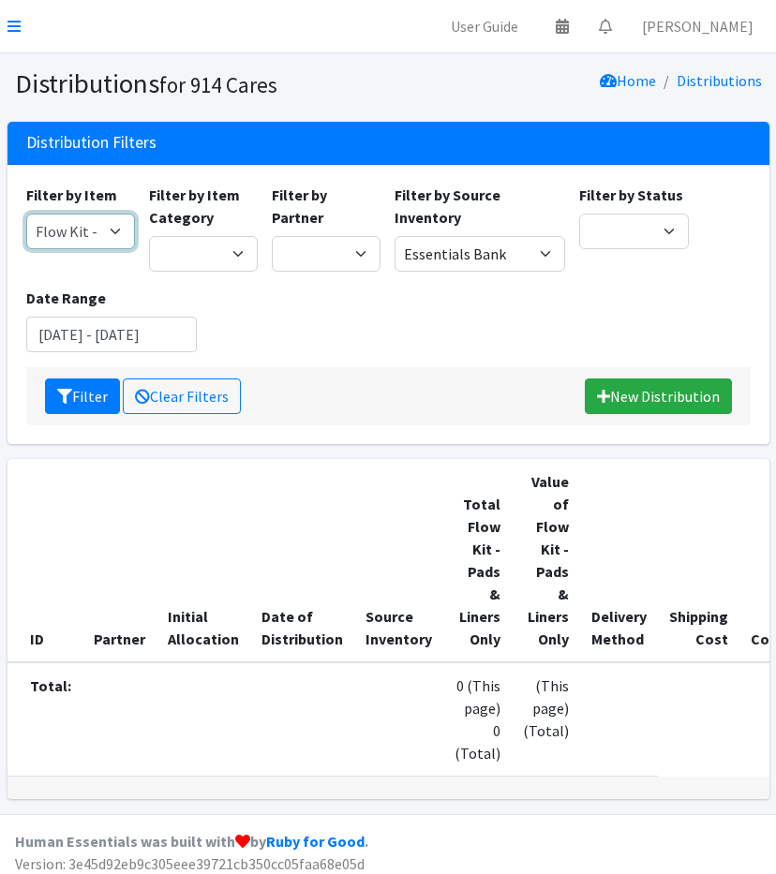
click at [58, 242] on select "11+ Hygiene Kit 2-5 Hygiene Kit 6-10 Hygiene Kit Baby Bank Baby Count Baby Carr…" at bounding box center [80, 232] width 109 height 36
select select "10571"
click at [26, 214] on select "11+ Hygiene Kit 2-5 Hygiene Kit 6-10 Hygiene Kit Baby Bank Baby Count Baby Carr…" at bounding box center [80, 232] width 109 height 36
click at [67, 385] on button "Filter" at bounding box center [82, 397] width 75 height 36
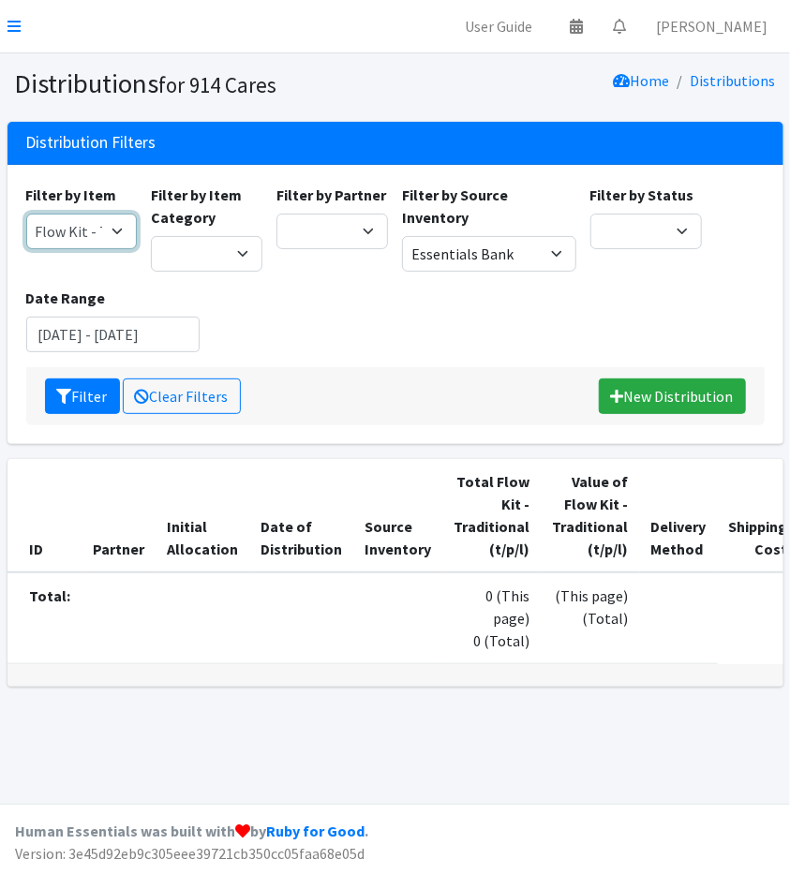
click at [105, 238] on select "11+ Hygiene Kit 2-5 Hygiene Kit 6-10 Hygiene Kit Baby Bank Baby Count Baby Carr…" at bounding box center [82, 232] width 112 height 36
select select "5226"
click at [26, 214] on select "11+ Hygiene Kit 2-5 Hygiene Kit 6-10 Hygiene Kit Baby Bank Baby Count Baby Carr…" at bounding box center [82, 232] width 112 height 36
click at [67, 398] on icon "submit" at bounding box center [64, 396] width 15 height 15
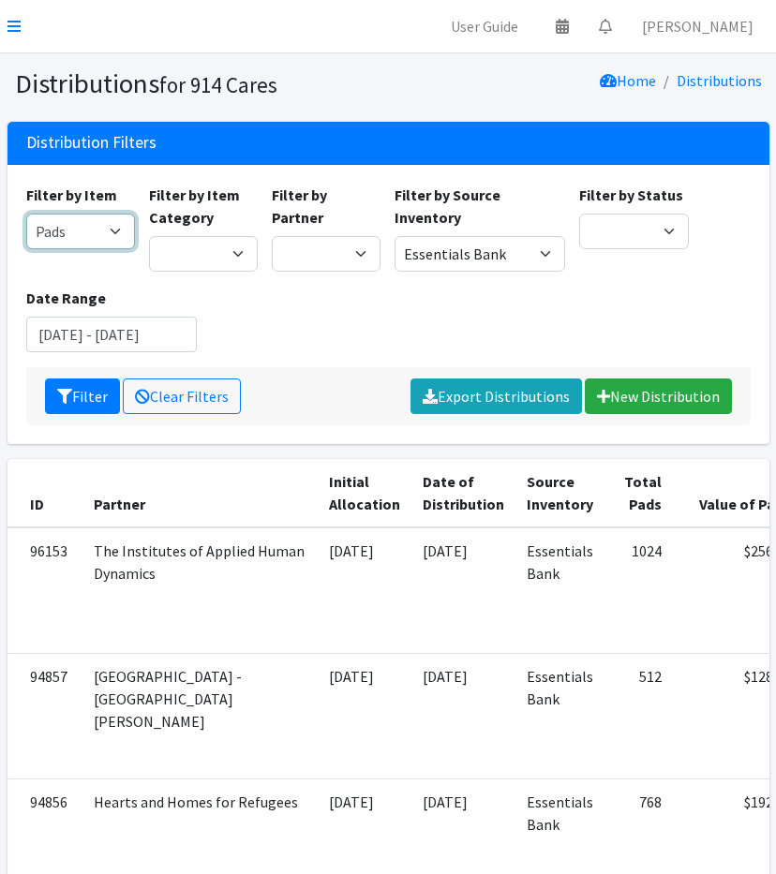
click at [99, 235] on select "11+ Hygiene Kit 2-5 Hygiene Kit 6-10 Hygiene Kit Baby Bank Baby Count Baby Carr…" at bounding box center [80, 232] width 109 height 36
select select "14713"
click at [26, 214] on select "11+ Hygiene Kit 2-5 Hygiene Kit 6-10 Hygiene Kit Baby Bank Baby Count Baby Carr…" at bounding box center [80, 232] width 109 height 36
click at [74, 404] on button "Filter" at bounding box center [82, 397] width 75 height 36
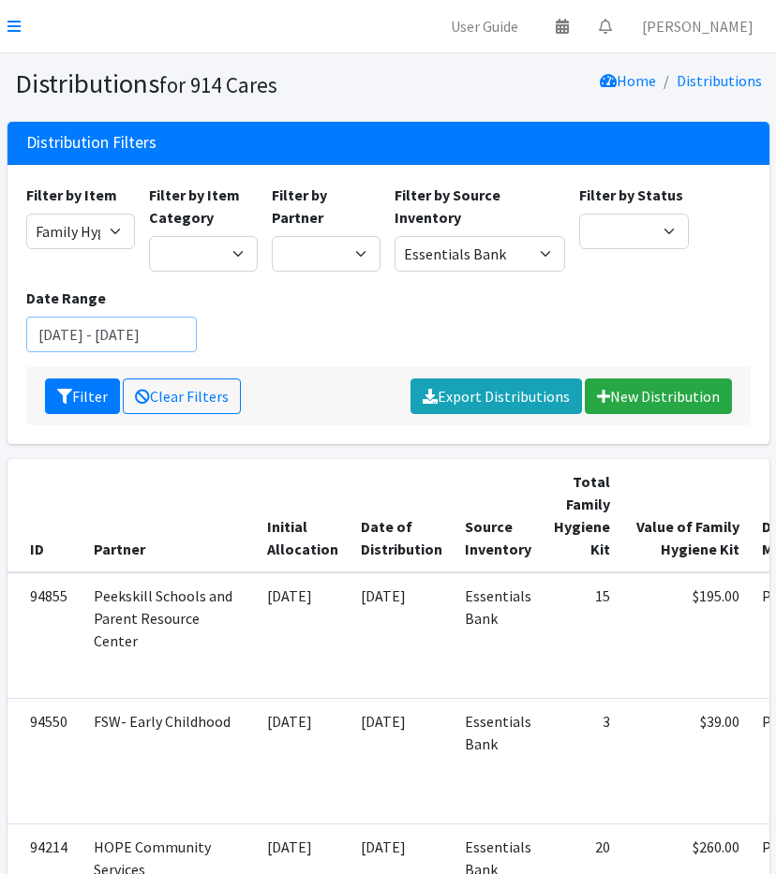
click at [111, 336] on input "[DATE] - [DATE]" at bounding box center [111, 335] width 171 height 36
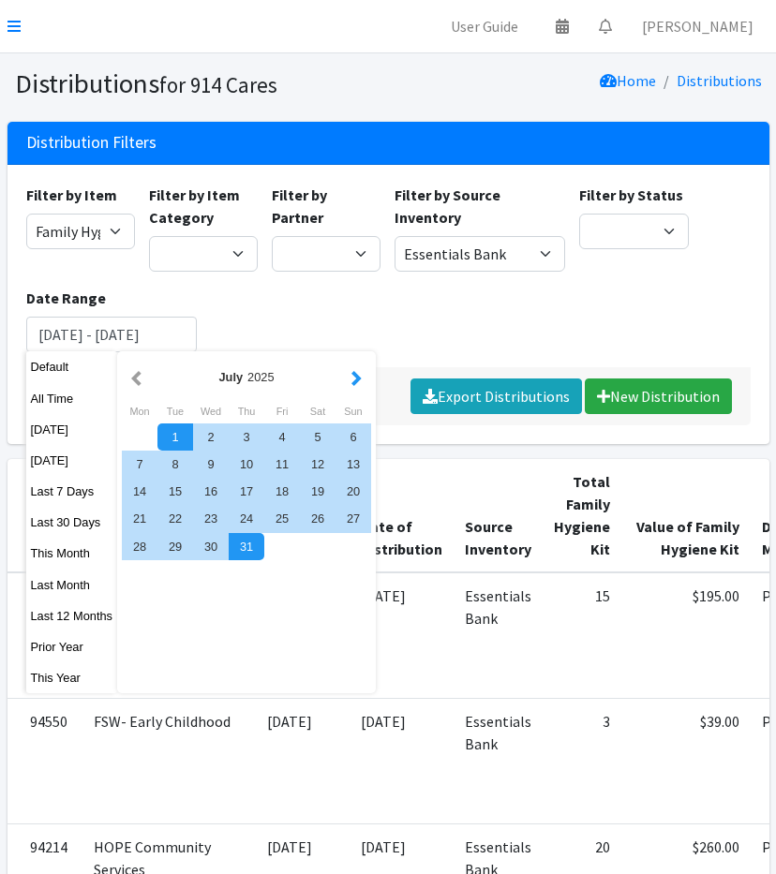
click at [354, 378] on button "button" at bounding box center [357, 376] width 20 height 23
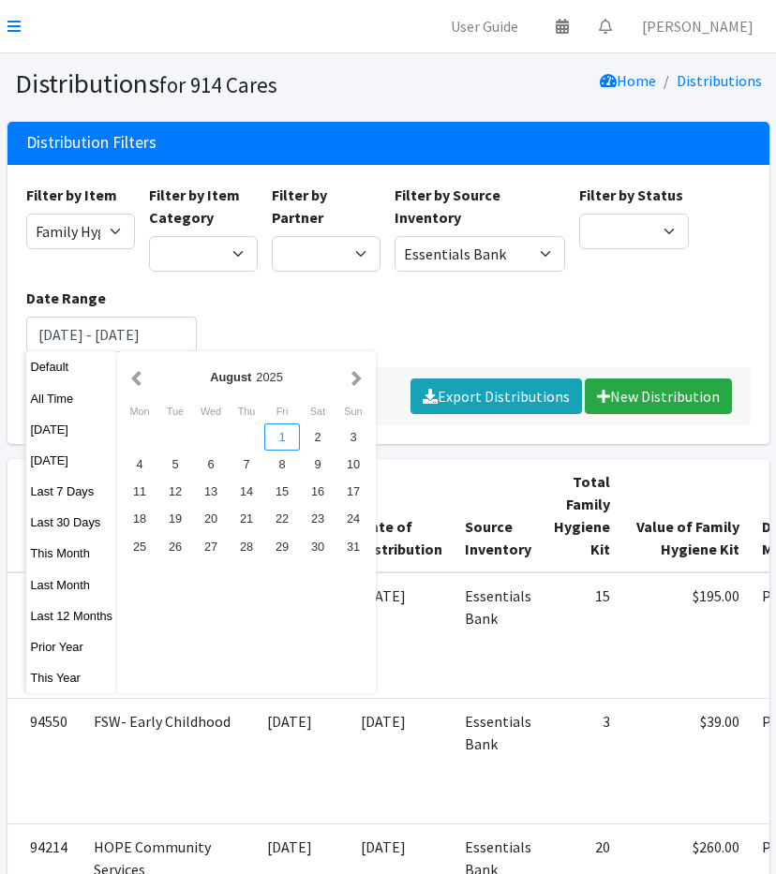
click at [289, 430] on div "1" at bounding box center [282, 437] width 36 height 27
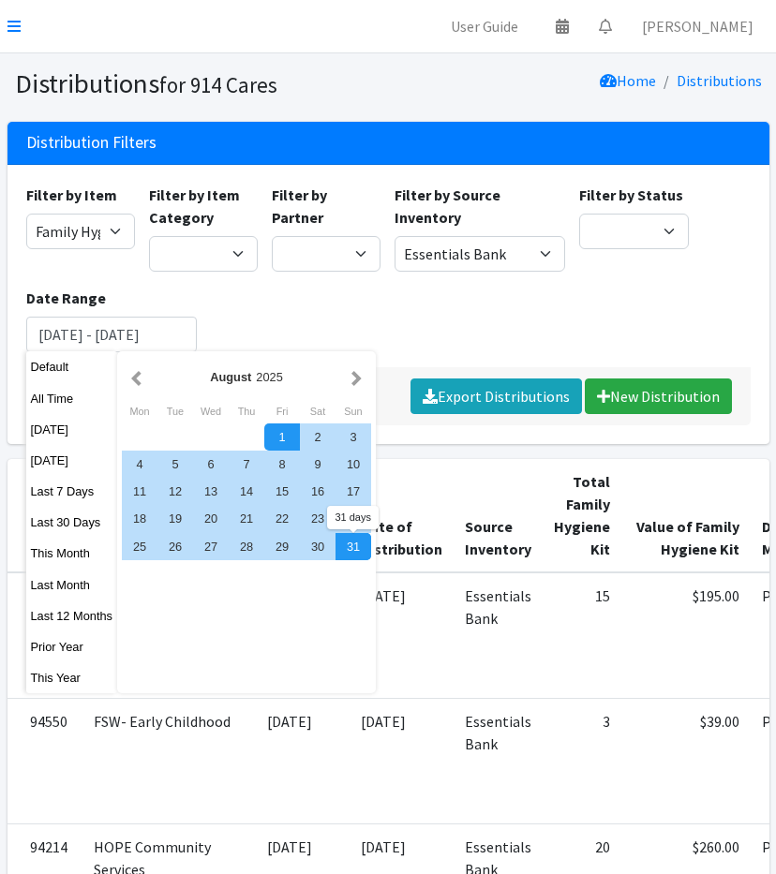
click at [360, 558] on div "31" at bounding box center [353, 546] width 36 height 27
type input "August 1, 2025 - August 31, 2025"
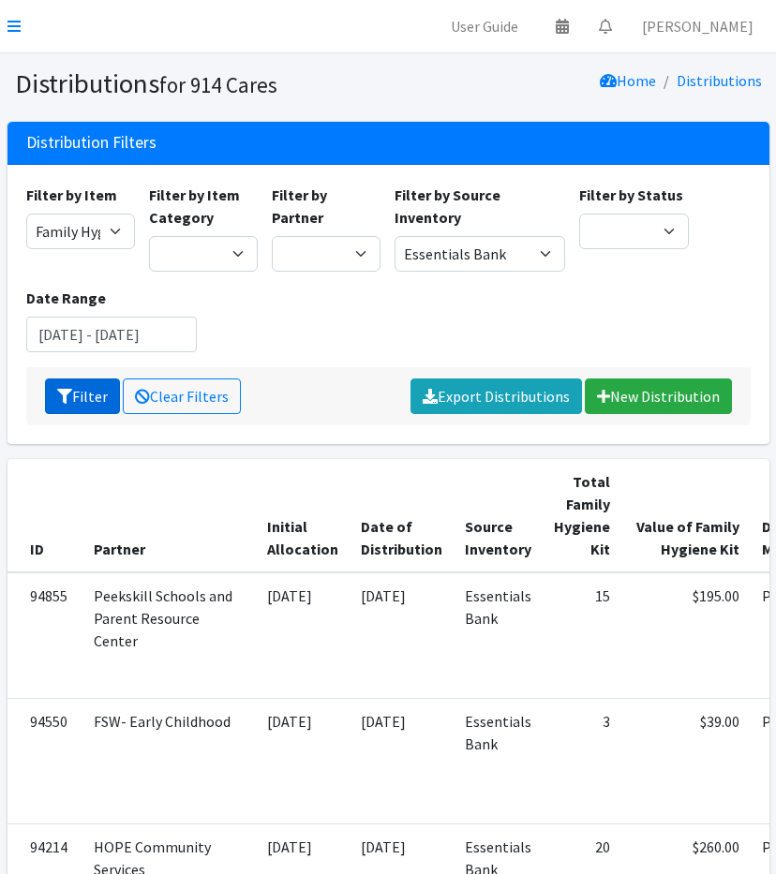
click at [65, 396] on icon "submit" at bounding box center [64, 396] width 15 height 15
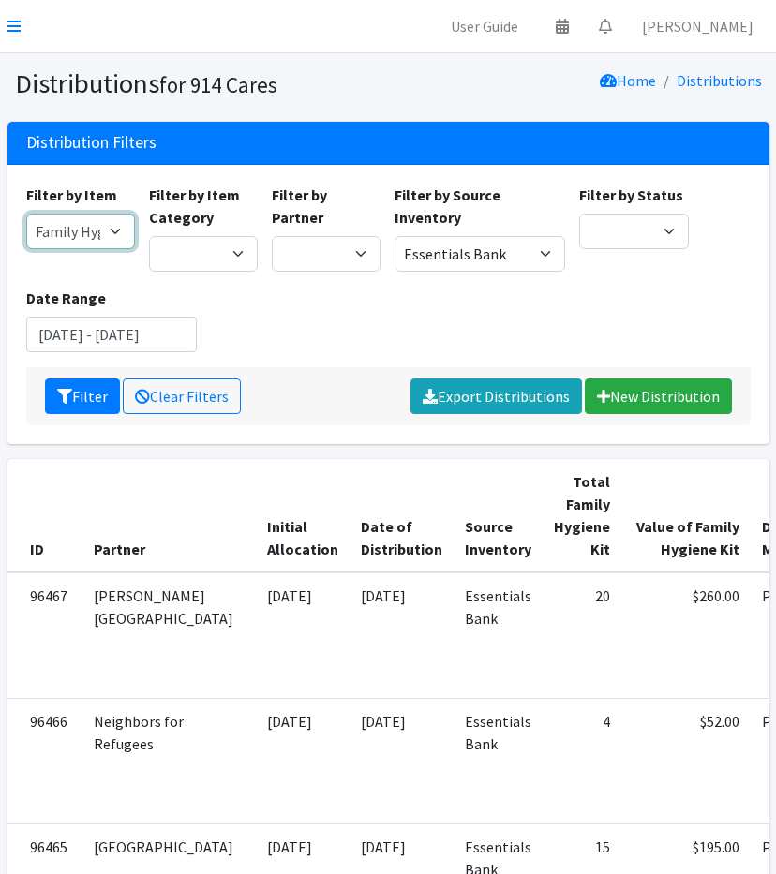
click at [95, 224] on select "11+ Hygiene Kit 2-5 Hygiene Kit 6-10 Hygiene Kit Baby Bank Baby Count Baby Carr…" at bounding box center [80, 232] width 109 height 36
select select "14765"
click at [26, 214] on select "11+ Hygiene Kit 2-5 Hygiene Kit 6-10 Hygiene Kit Baby Bank Baby Count Baby Carr…" at bounding box center [80, 232] width 109 height 36
click at [95, 405] on button "Filter" at bounding box center [82, 397] width 75 height 36
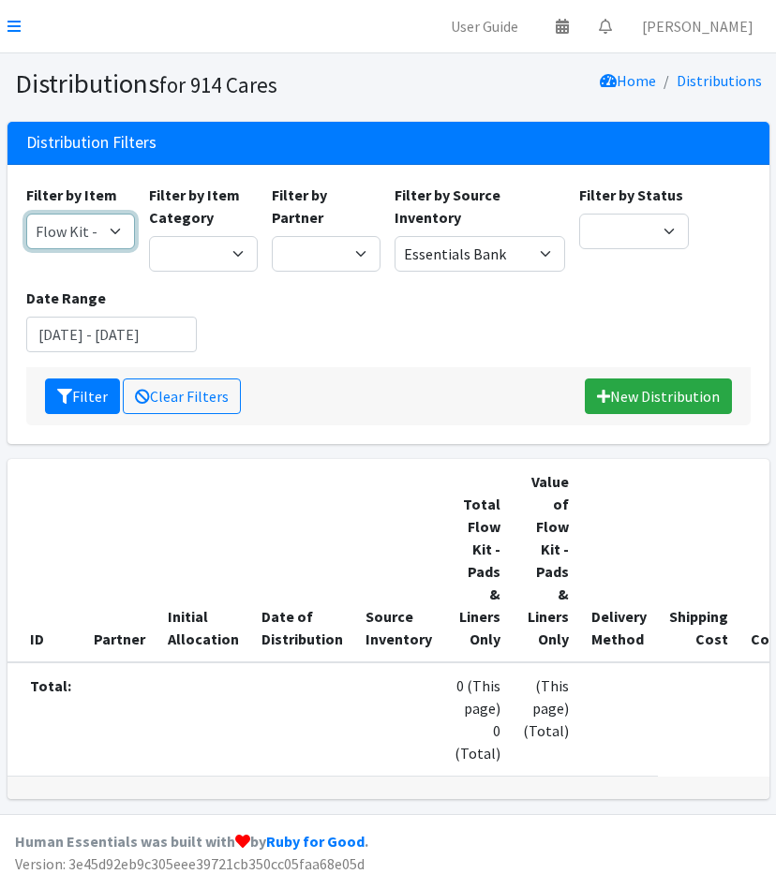
click at [68, 235] on select "11+ Hygiene Kit 2-5 Hygiene Kit 6-10 Hygiene Kit Baby Bank Baby Count Baby Carr…" at bounding box center [80, 232] width 109 height 36
select select "10571"
click at [26, 214] on select "11+ Hygiene Kit 2-5 Hygiene Kit 6-10 Hygiene Kit Baby Bank Baby Count Baby Carr…" at bounding box center [80, 232] width 109 height 36
click at [72, 374] on div "Filter Clear Filters New Distribution" at bounding box center [388, 396] width 724 height 58
click at [80, 396] on button "Filter" at bounding box center [82, 397] width 75 height 36
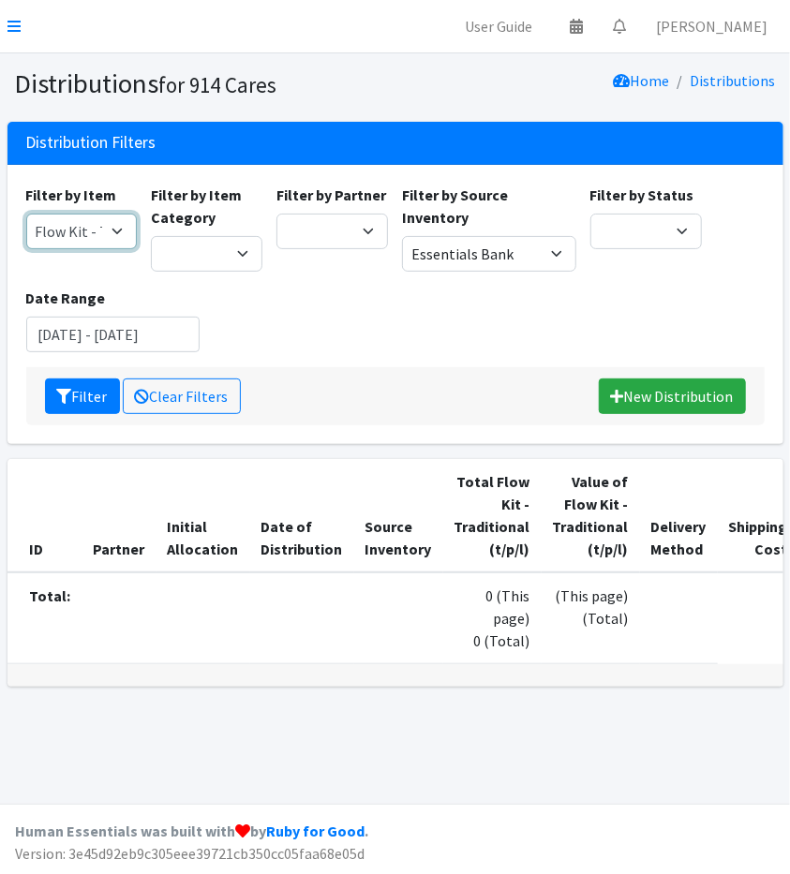
click at [59, 217] on select "11+ Hygiene Kit 2-5 Hygiene Kit 6-10 Hygiene Kit Baby Bank Baby Count Baby Carr…" at bounding box center [82, 232] width 112 height 36
select select "5226"
click at [26, 214] on select "11+ Hygiene Kit 2-5 Hygiene Kit 6-10 Hygiene Kit Baby Bank Baby Count Baby Carr…" at bounding box center [82, 232] width 112 height 36
click at [47, 412] on button "Filter" at bounding box center [82, 397] width 75 height 36
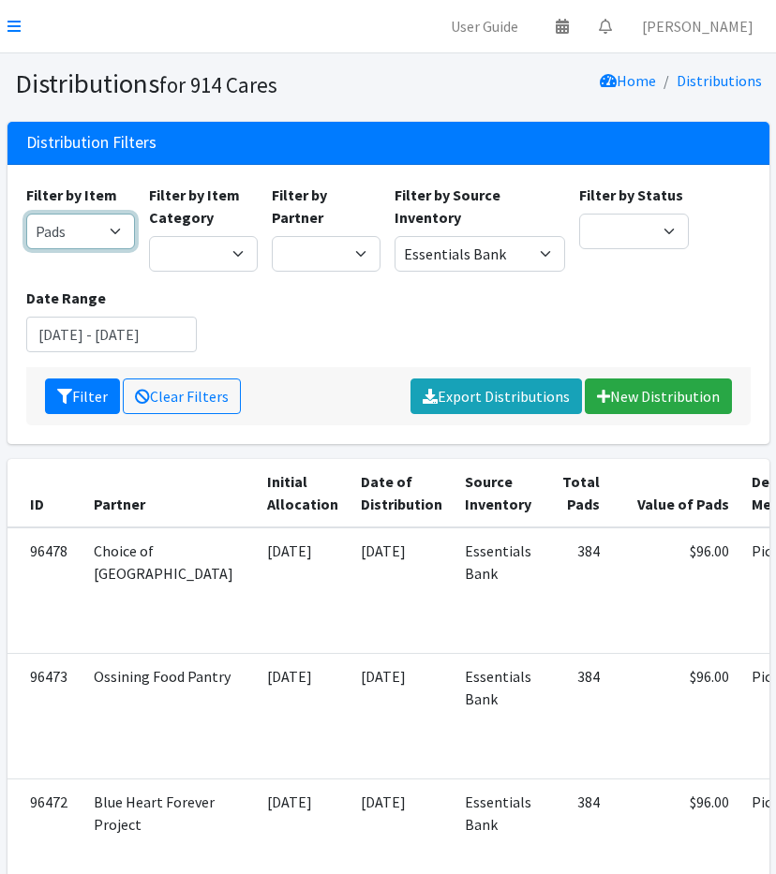
click at [76, 240] on select "11+ Hygiene Kit 2-5 Hygiene Kit 6-10 Hygiene Kit Baby Bank Baby Count Baby Carr…" at bounding box center [80, 232] width 109 height 36
select select "5217"
click at [26, 214] on select "11+ Hygiene Kit 2-5 Hygiene Kit 6-10 Hygiene Kit Baby Bank Baby Count Baby Carr…" at bounding box center [80, 232] width 109 height 36
click at [75, 385] on button "Filter" at bounding box center [82, 397] width 75 height 36
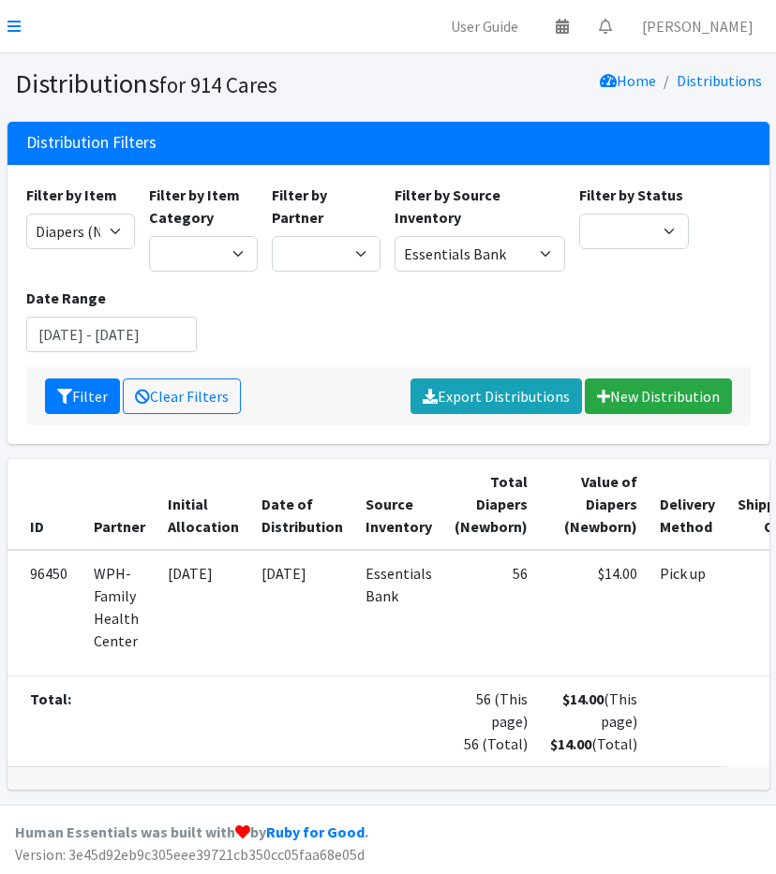
scroll to position [32, 0]
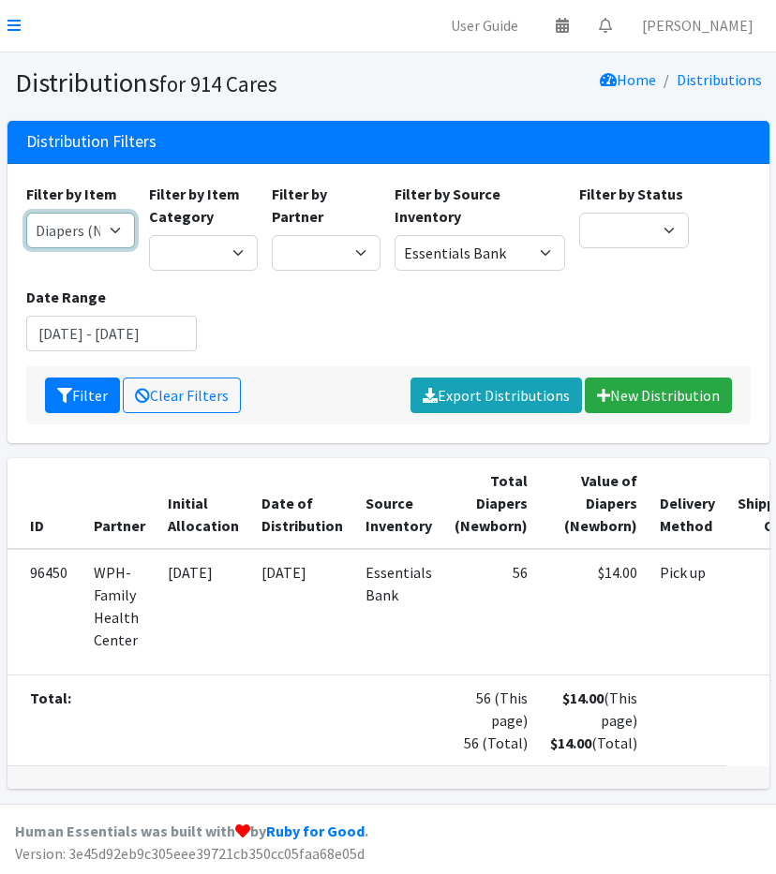
click at [82, 213] on select "11+ Hygiene Kit 2-5 Hygiene Kit 6-10 Hygiene Kit Baby Bank Baby Count Baby Carr…" at bounding box center [80, 231] width 109 height 36
select select "5195"
click at [26, 213] on select "11+ Hygiene Kit 2-5 Hygiene Kit 6-10 Hygiene Kit Baby Bank Baby Count Baby Carr…" at bounding box center [80, 231] width 109 height 36
click at [100, 378] on button "Filter" at bounding box center [82, 396] width 75 height 36
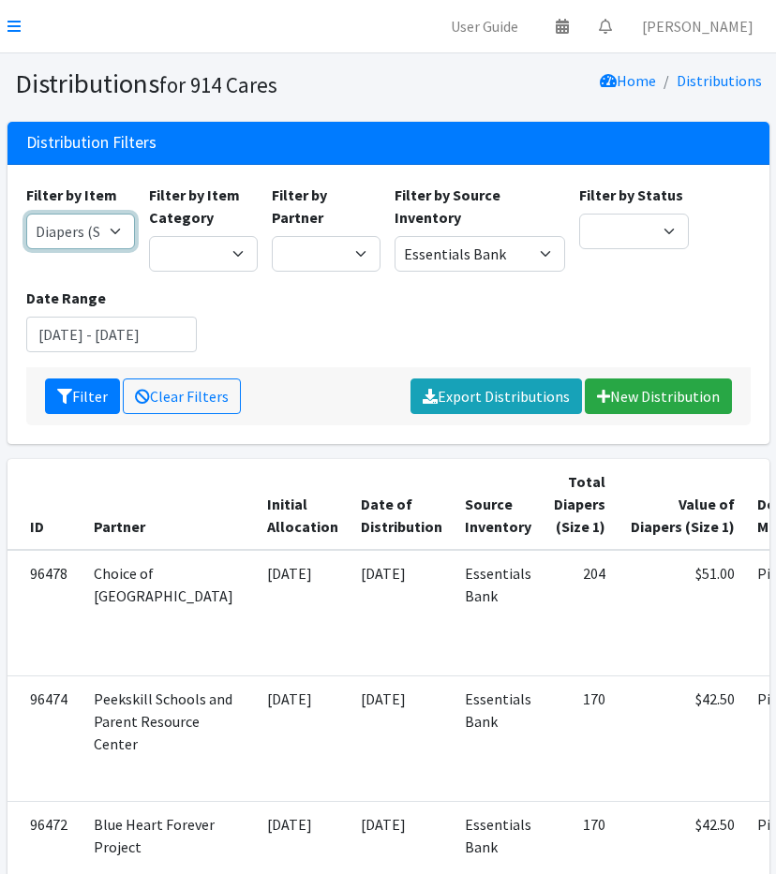
click at [82, 239] on select "11+ Hygiene Kit 2-5 Hygiene Kit 6-10 Hygiene Kit Baby Bank Baby Count Baby Carr…" at bounding box center [80, 232] width 109 height 36
select select "5196"
click at [26, 214] on select "11+ Hygiene Kit 2-5 Hygiene Kit 6-10 Hygiene Kit Baby Bank Baby Count Baby Carr…" at bounding box center [80, 232] width 109 height 36
click at [92, 392] on button "Filter" at bounding box center [82, 397] width 75 height 36
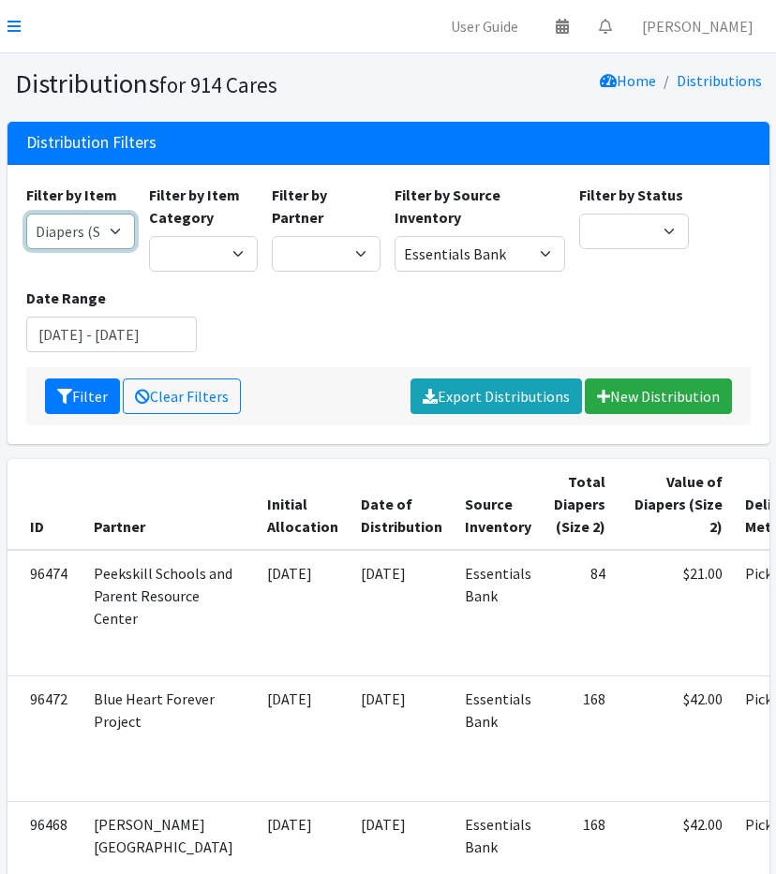
click at [67, 218] on select "11+ Hygiene Kit 2-5 Hygiene Kit 6-10 Hygiene Kit Baby Bank Baby Count Baby Carr…" at bounding box center [80, 232] width 109 height 36
select select "5205"
click at [26, 214] on select "11+ Hygiene Kit 2-5 Hygiene Kit 6-10 Hygiene Kit Baby Bank Baby Count Baby Carr…" at bounding box center [80, 232] width 109 height 36
click at [66, 394] on icon "submit" at bounding box center [64, 396] width 15 height 15
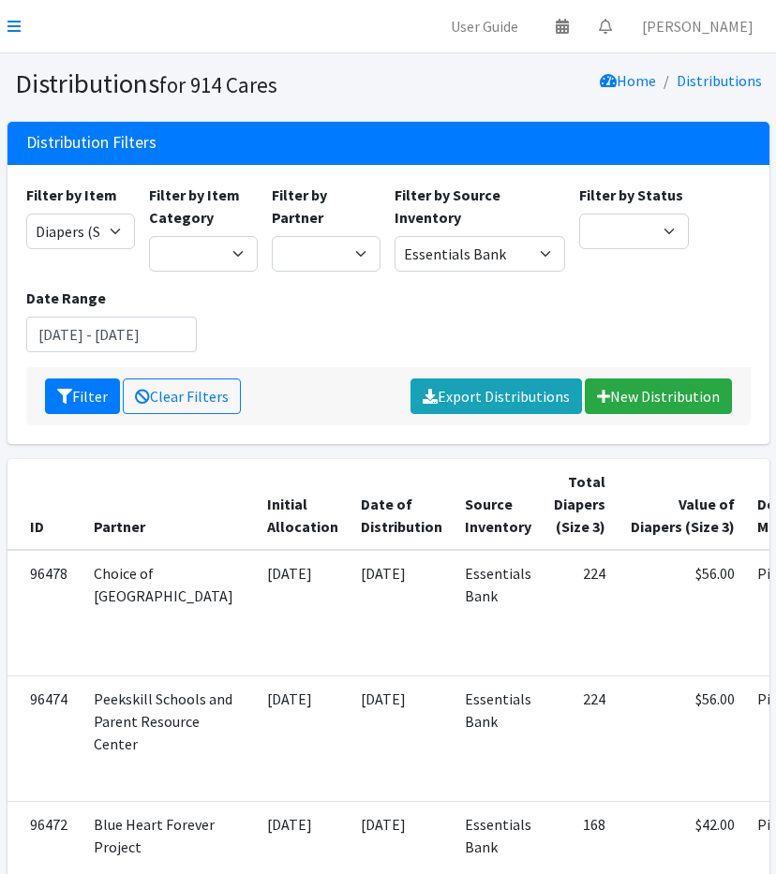
click at [94, 249] on div "Filter by Item 11+ Hygiene Kit 2-5 Hygiene Kit 6-10 Hygiene Kit Baby Bank Baby …" at bounding box center [80, 228] width 123 height 88
click at [84, 224] on select "11+ Hygiene Kit 2-5 Hygiene Kit 6-10 Hygiene Kit Baby Bank Baby Count Baby Carr…" at bounding box center [80, 232] width 109 height 36
select select "5206"
click at [26, 214] on select "11+ Hygiene Kit 2-5 Hygiene Kit 6-10 Hygiene Kit Baby Bank Baby Count Baby Carr…" at bounding box center [80, 232] width 109 height 36
click at [99, 411] on button "Filter" at bounding box center [82, 397] width 75 height 36
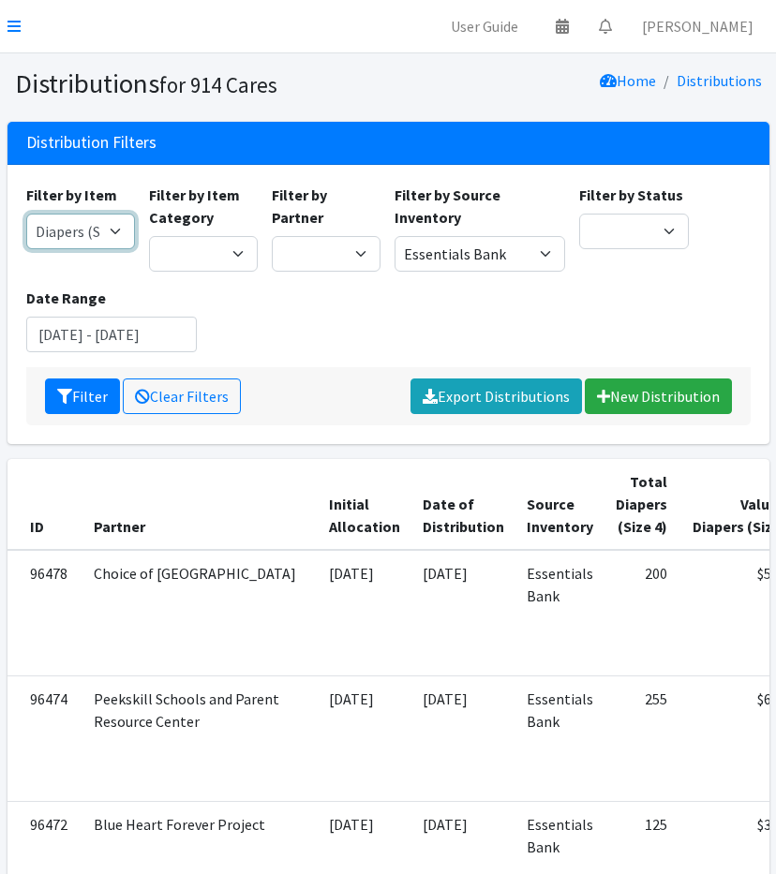
click at [48, 228] on select "11+ Hygiene Kit 2-5 Hygiene Kit 6-10 Hygiene Kit Baby Bank Baby Count Baby Carr…" at bounding box center [80, 232] width 109 height 36
select select "5208"
click at [26, 214] on select "11+ Hygiene Kit 2-5 Hygiene Kit 6-10 Hygiene Kit Baby Bank Baby Count Baby Carr…" at bounding box center [80, 232] width 109 height 36
click at [96, 384] on button "Filter" at bounding box center [82, 397] width 75 height 36
click at [77, 231] on select "11+ Hygiene Kit 2-5 Hygiene Kit 6-10 Hygiene Kit Baby Bank Baby Count Baby Carr…" at bounding box center [80, 232] width 109 height 36
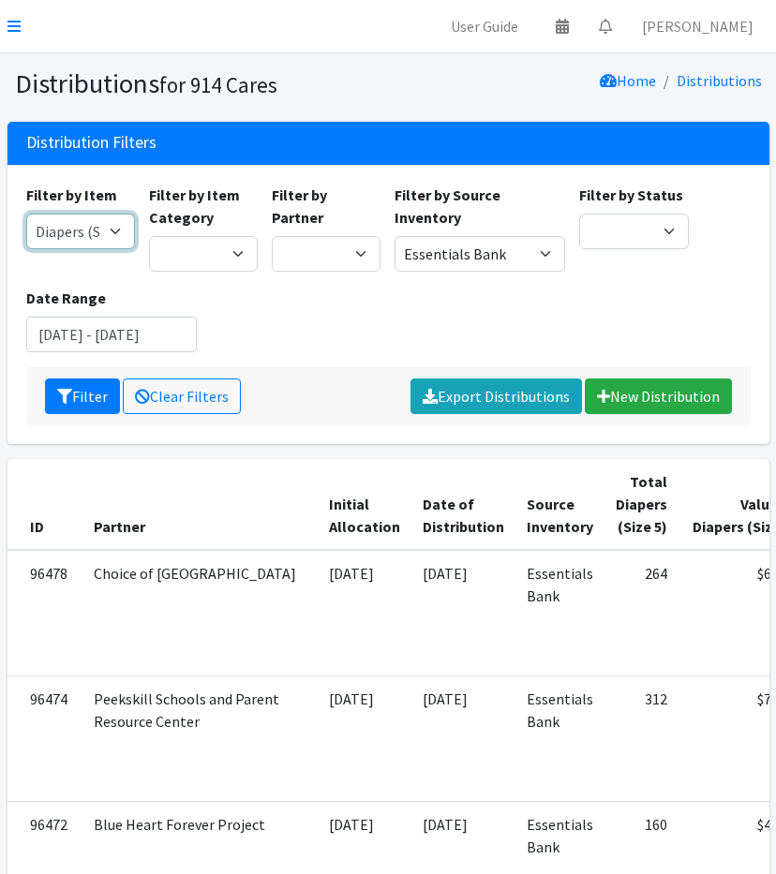
select select "5209"
click at [26, 214] on select "11+ Hygiene Kit 2-5 Hygiene Kit 6-10 Hygiene Kit Baby Bank Baby Count Baby Carr…" at bounding box center [80, 232] width 109 height 36
click at [96, 400] on button "Filter" at bounding box center [82, 397] width 75 height 36
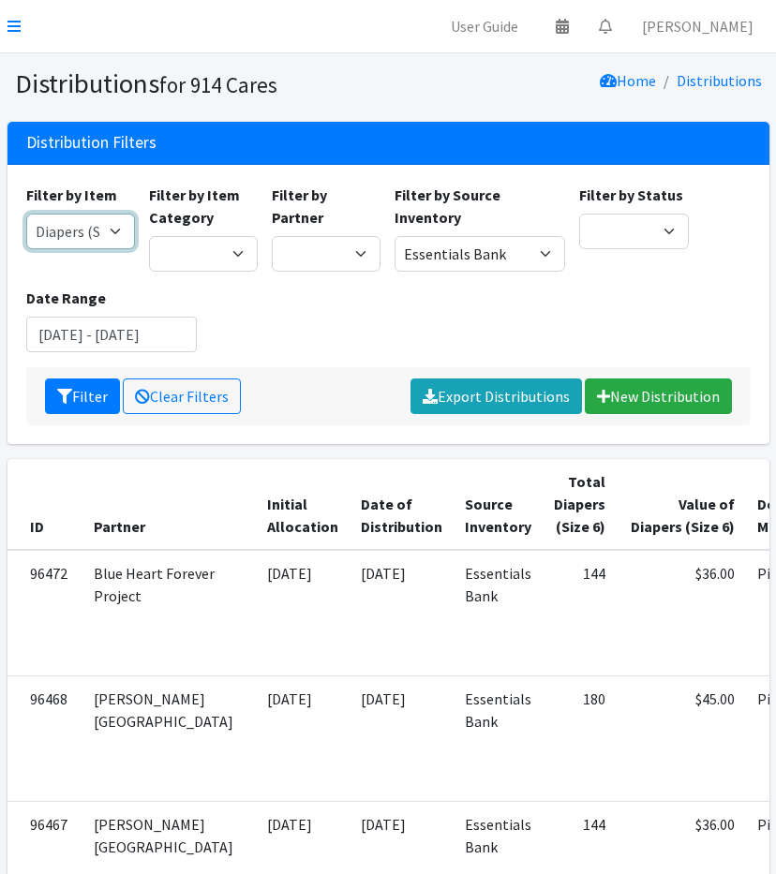
click at [70, 242] on select "11+ Hygiene Kit 2-5 Hygiene Kit 6-10 Hygiene Kit Baby Bank Baby Count Baby Carr…" at bounding box center [80, 232] width 109 height 36
select select "5204"
click at [26, 214] on select "11+ Hygiene Kit 2-5 Hygiene Kit 6-10 Hygiene Kit Baby Bank Baby Count Baby Carr…" at bounding box center [80, 232] width 109 height 36
click at [82, 394] on button "Filter" at bounding box center [82, 397] width 75 height 36
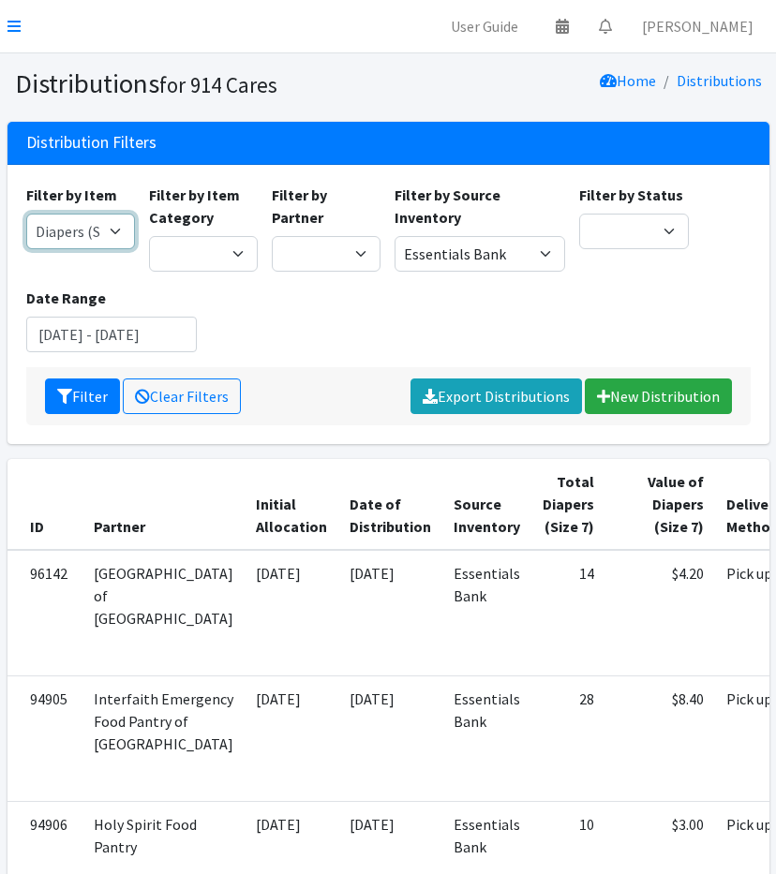
click at [81, 230] on select "11+ Hygiene Kit 2-5 Hygiene Kit 6-10 Hygiene Kit Baby Bank Baby Count Baby Carr…" at bounding box center [80, 232] width 109 height 36
select select "5198"
click at [26, 214] on select "11+ Hygiene Kit 2-5 Hygiene Kit 6-10 Hygiene Kit Baby Bank Baby Count Baby Carr…" at bounding box center [80, 232] width 109 height 36
click at [92, 391] on button "Filter" at bounding box center [82, 397] width 75 height 36
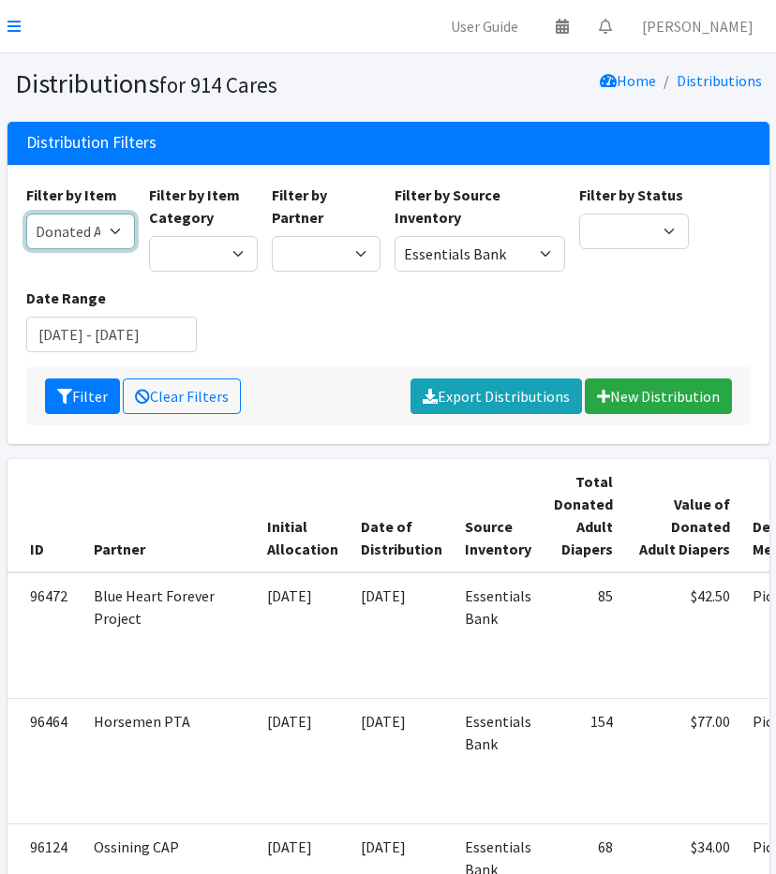
click at [105, 231] on select "11+ Hygiene Kit 2-5 Hygiene Kit 6-10 Hygiene Kit Baby Bank Baby Count Baby Carr…" at bounding box center [80, 232] width 109 height 36
select select "5214"
click at [26, 214] on select "11+ Hygiene Kit 2-5 Hygiene Kit 6-10 Hygiene Kit Baby Bank Baby Count Baby Carr…" at bounding box center [80, 232] width 109 height 36
click at [97, 411] on button "Filter" at bounding box center [82, 397] width 75 height 36
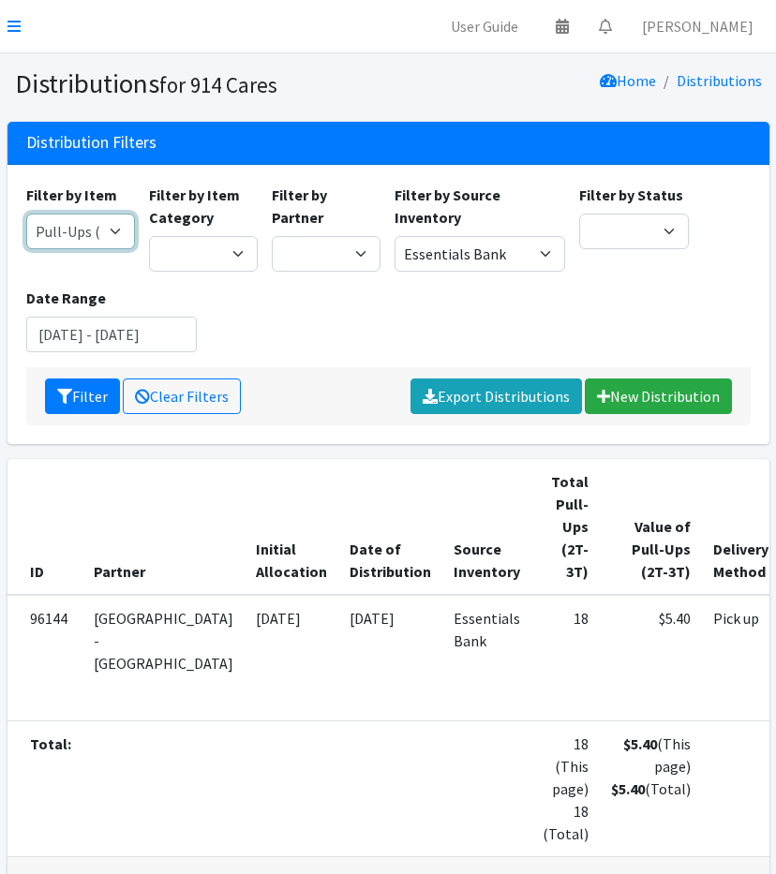
click at [93, 224] on select "11+ Hygiene Kit 2-5 Hygiene Kit 6-10 Hygiene Kit Baby Bank Baby Count Baby Carr…" at bounding box center [80, 232] width 109 height 36
select select "5216"
click at [26, 214] on select "11+ Hygiene Kit 2-5 Hygiene Kit 6-10 Hygiene Kit Baby Bank Baby Count Baby Carr…" at bounding box center [80, 232] width 109 height 36
click at [72, 398] on button "Filter" at bounding box center [82, 397] width 75 height 36
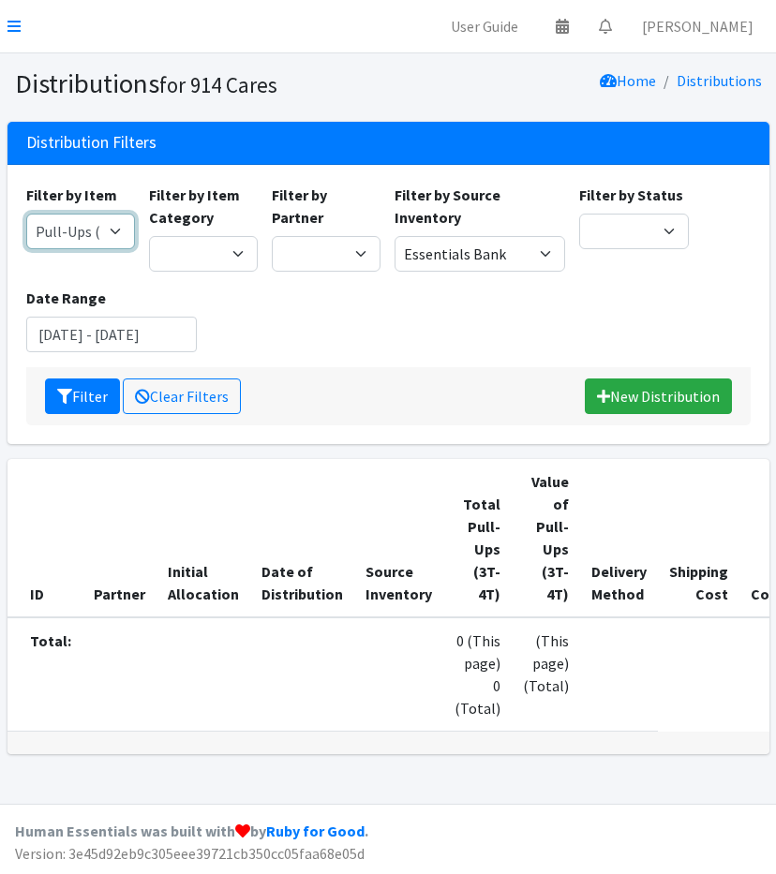
click at [88, 229] on select "11+ Hygiene Kit 2-5 Hygiene Kit 6-10 Hygiene Kit Baby Bank Baby Count Baby Carr…" at bounding box center [80, 232] width 109 height 36
select select "5221"
click at [26, 214] on select "11+ Hygiene Kit 2-5 Hygiene Kit 6-10 Hygiene Kit Baby Bank Baby Count Baby Carr…" at bounding box center [80, 232] width 109 height 36
click at [66, 389] on icon "submit" at bounding box center [64, 396] width 15 height 15
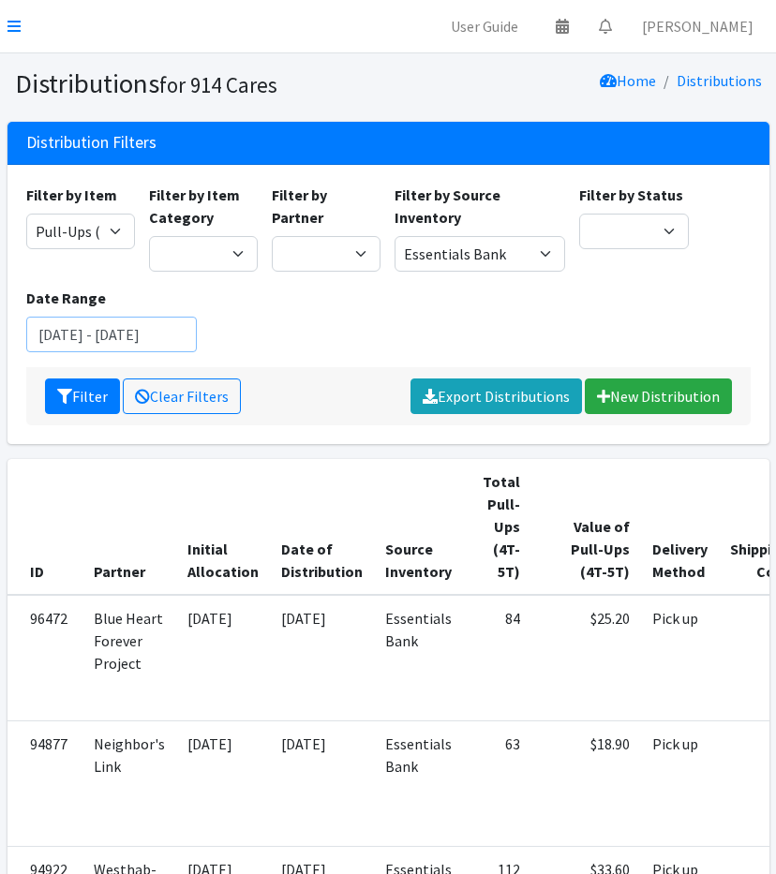
click at [101, 340] on input "[DATE] - [DATE]" at bounding box center [111, 335] width 171 height 36
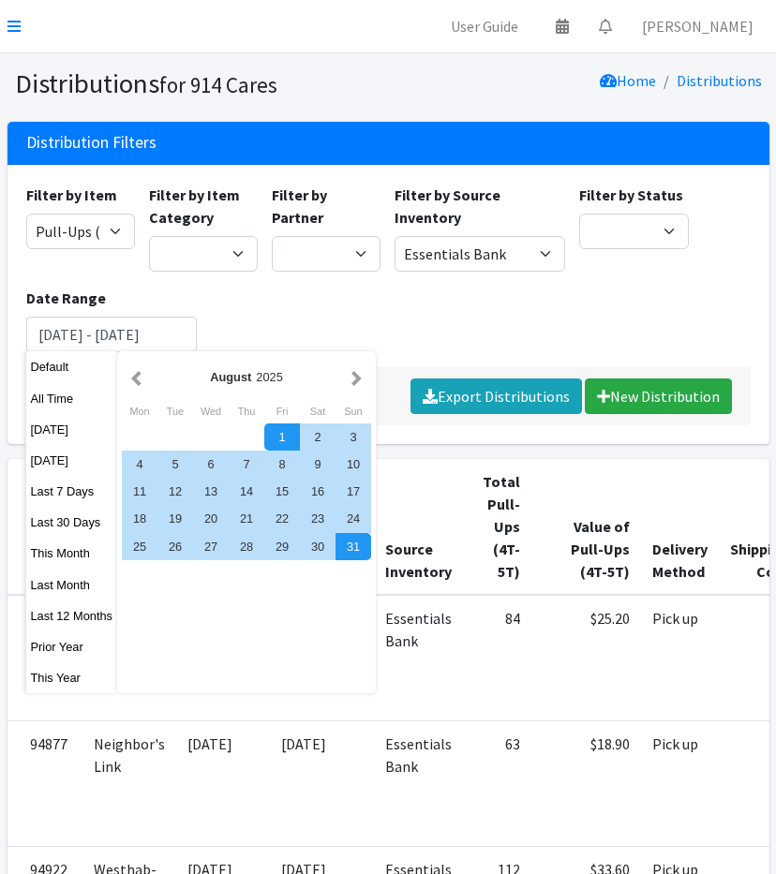
click at [350, 308] on div "Filter by Item 11+ Hygiene Kit 2-5 Hygiene Kit 6-10 Hygiene Kit Baby Bank Baby …" at bounding box center [388, 276] width 738 height 184
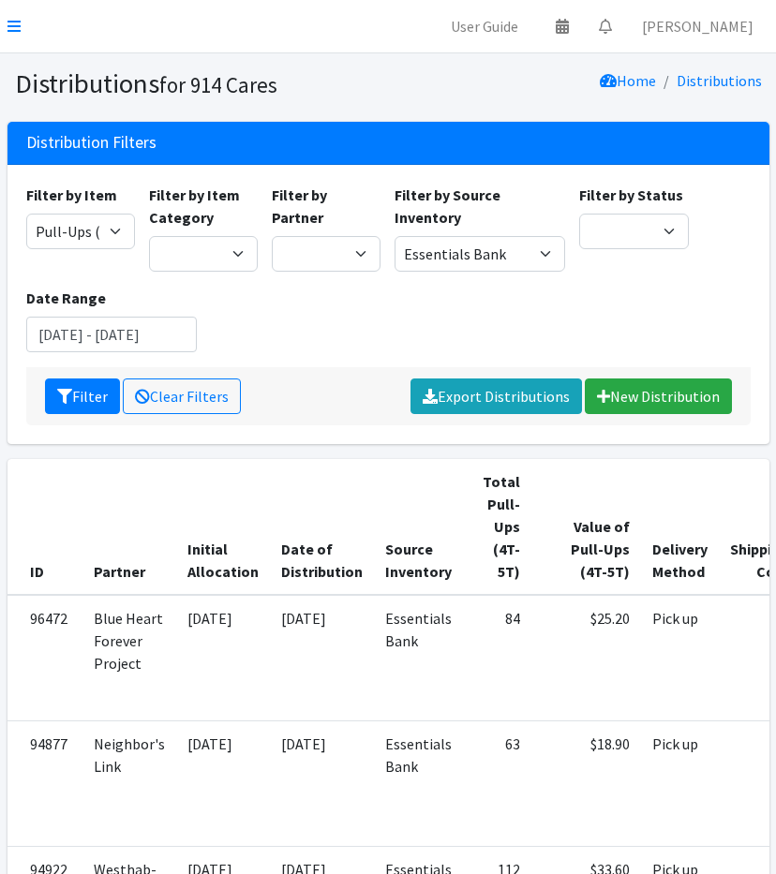
click at [343, 352] on div "Filter by Item 11+ Hygiene Kit 2-5 Hygiene Kit 6-10 Hygiene Kit Baby Bank Baby …" at bounding box center [388, 276] width 738 height 184
